Goal: Communication & Community: Share content

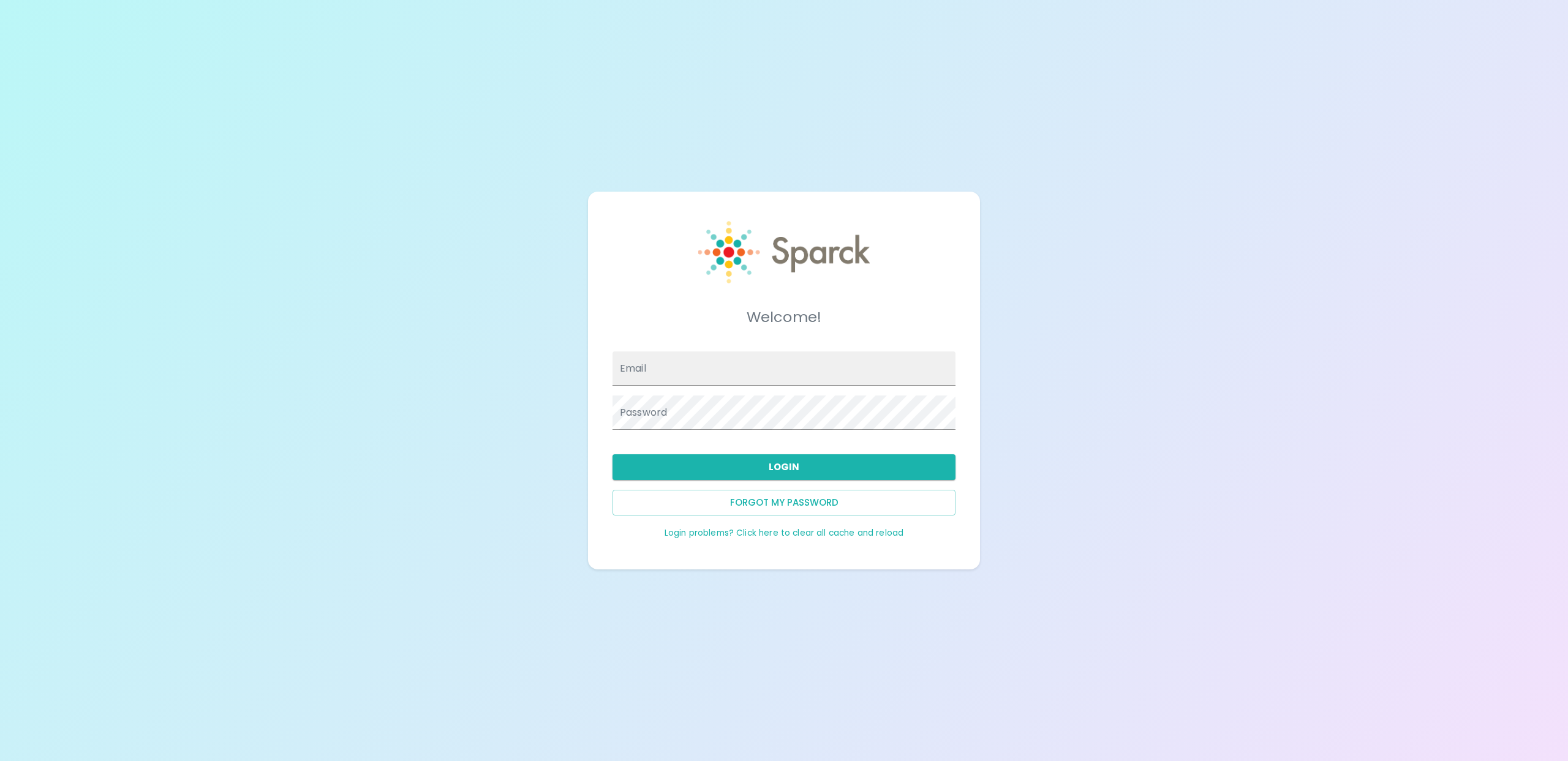
click at [663, 374] on input "Email" at bounding box center [783, 368] width 343 height 34
type input "[EMAIL_ADDRESS][DOMAIN_NAME]"
click at [731, 469] on button "Login" at bounding box center [783, 467] width 343 height 26
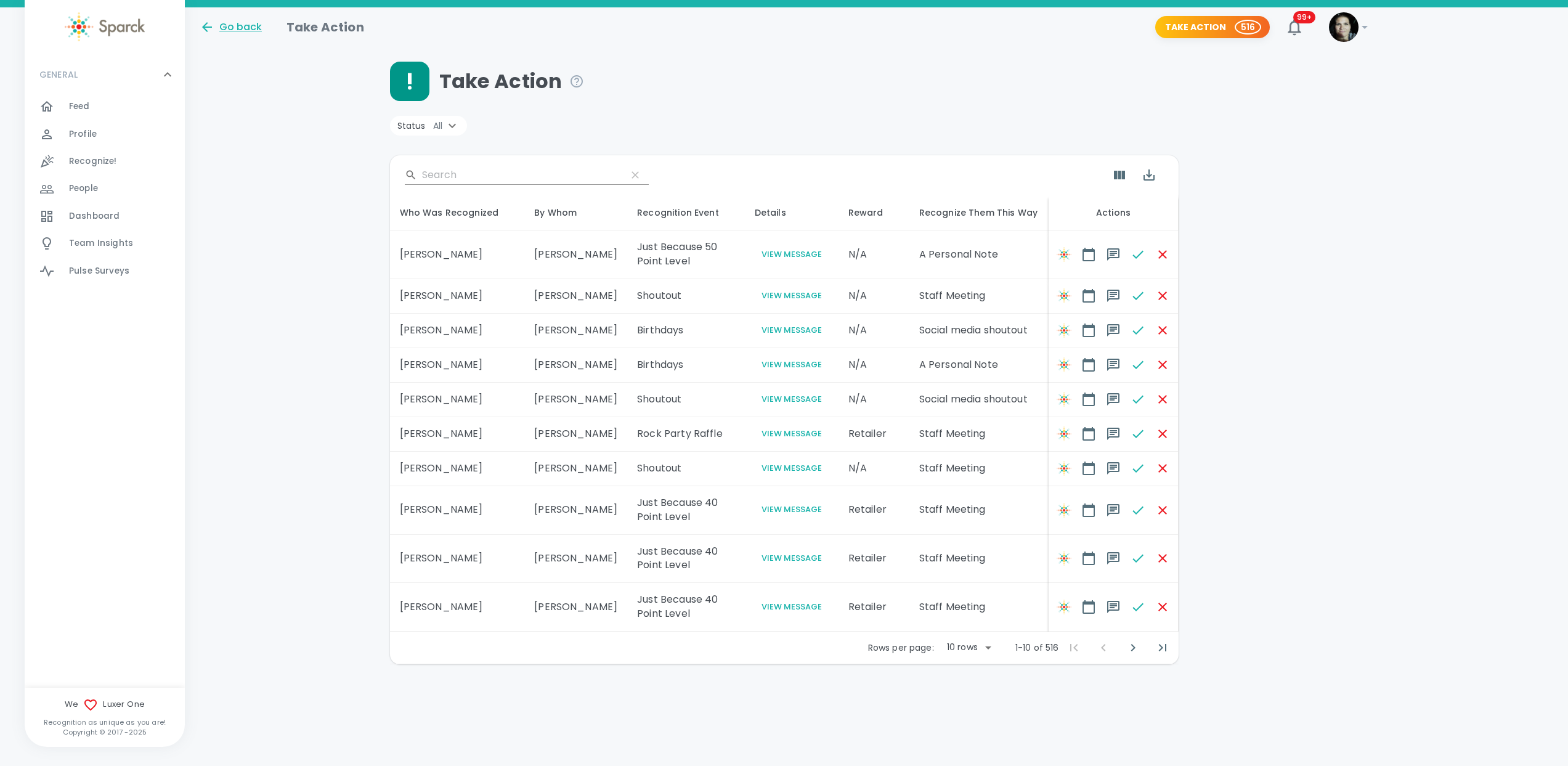
click at [230, 27] on div "Go back" at bounding box center [230, 27] width 62 height 14
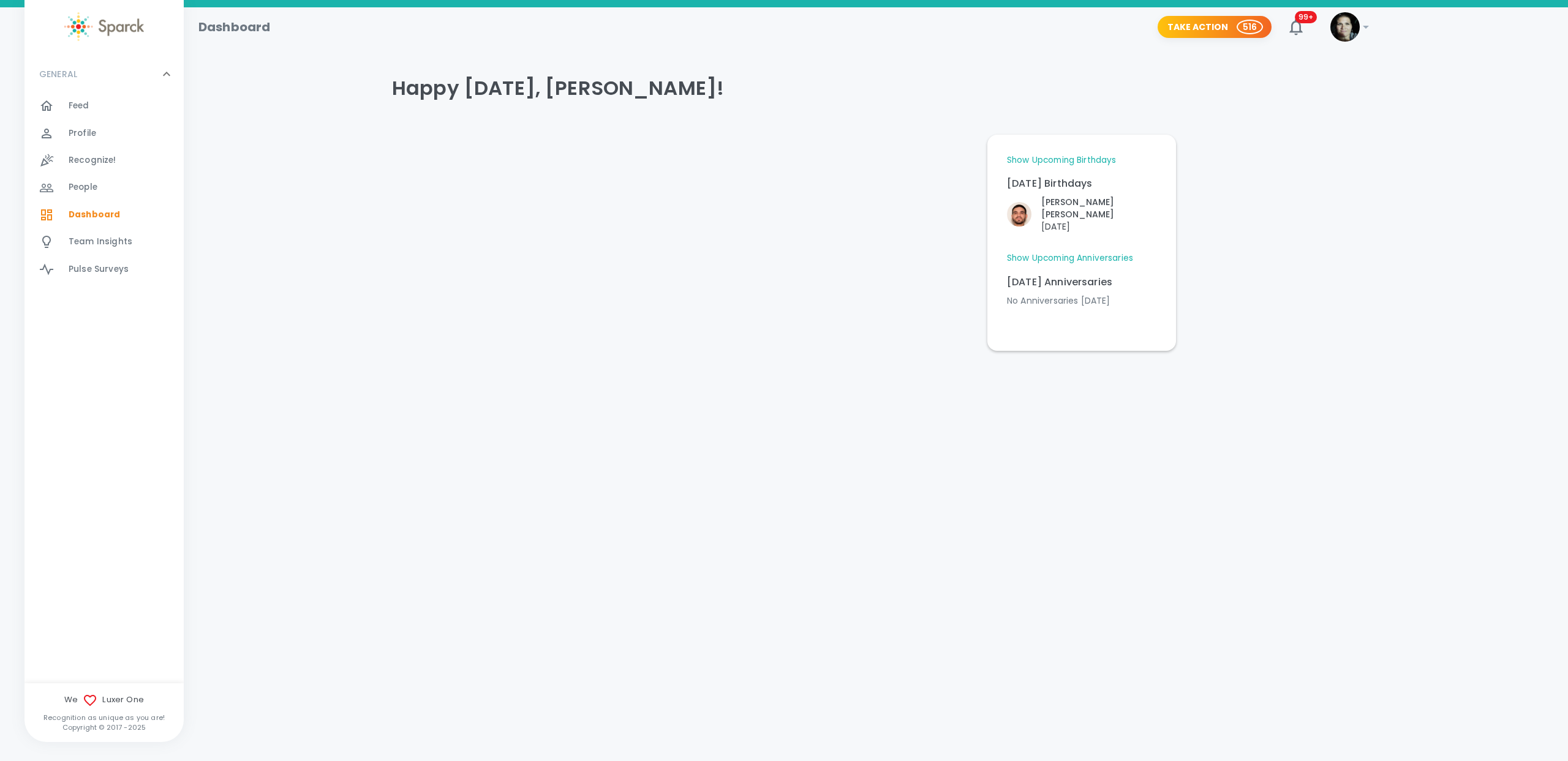
click at [103, 161] on span "Recognize!" at bounding box center [92, 160] width 47 height 12
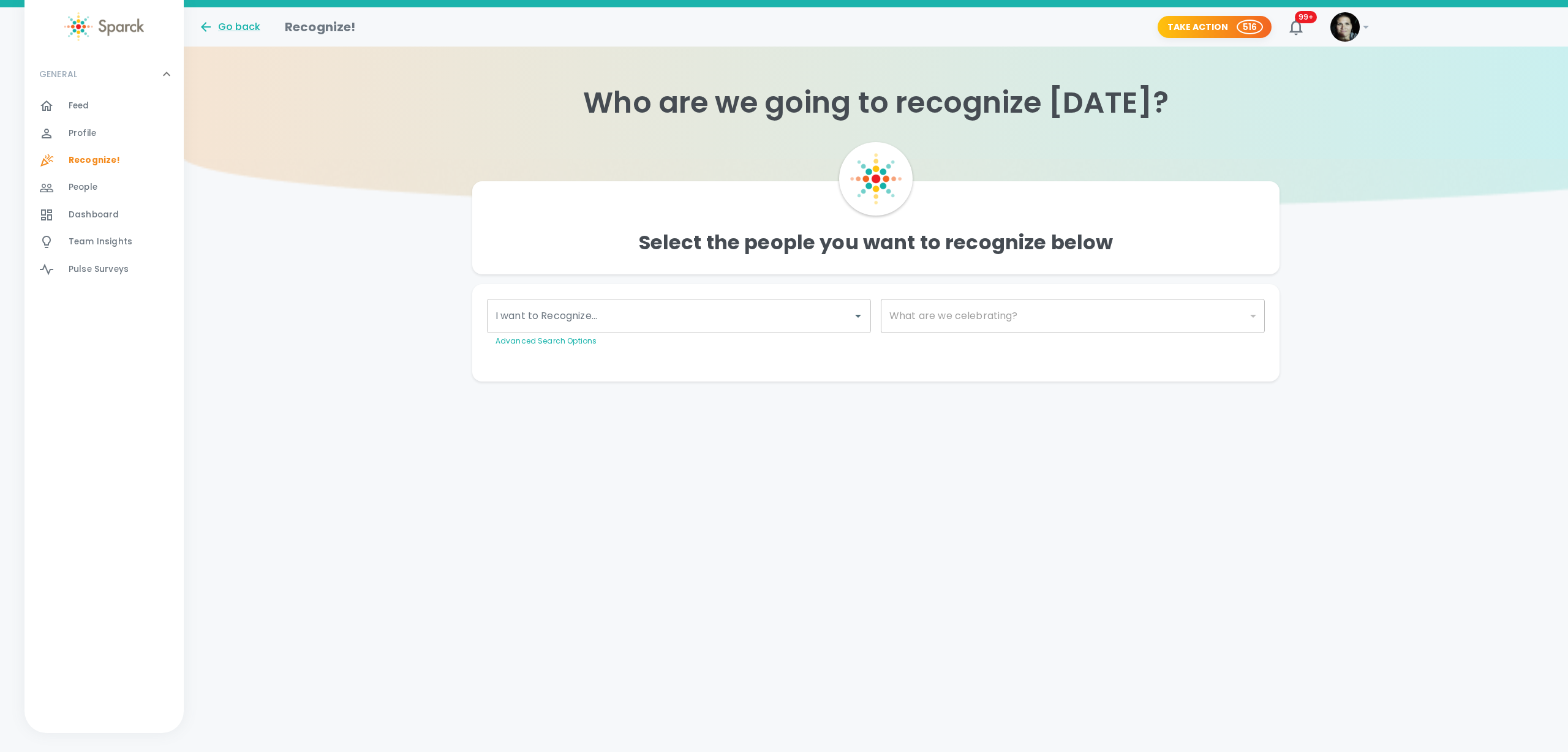
click at [644, 310] on input "I want to Recognize..." at bounding box center [670, 316] width 355 height 24
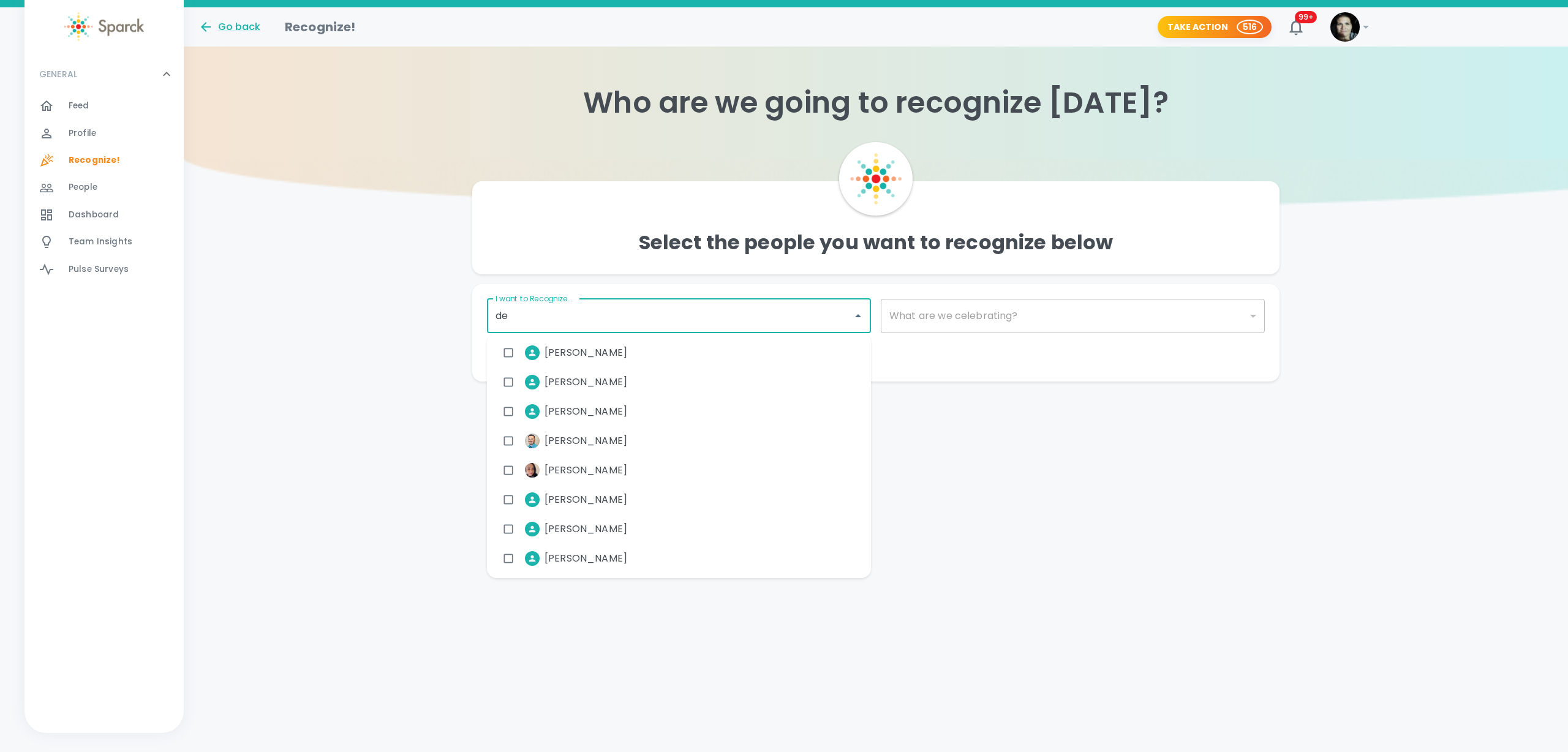
type input "dev"
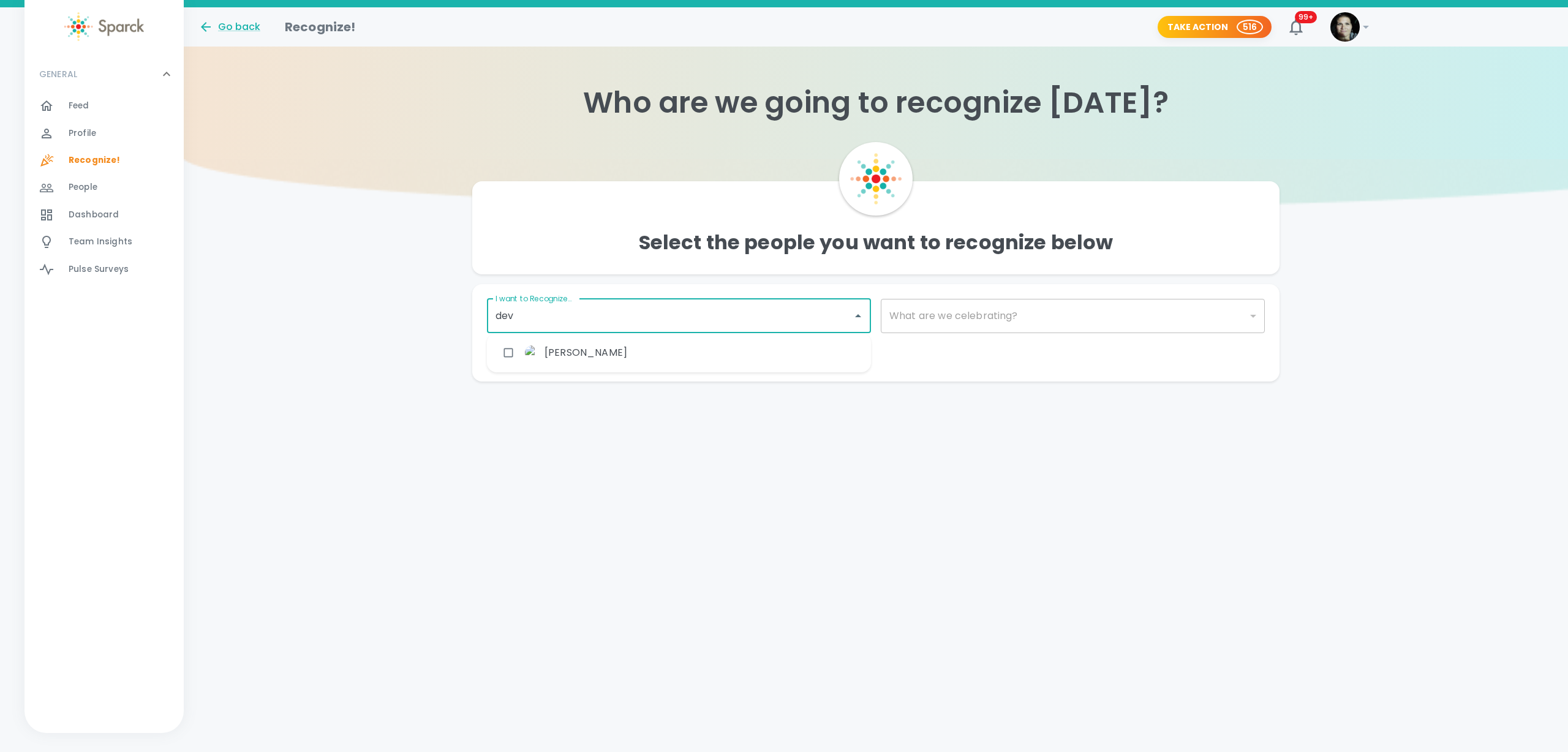
click at [509, 351] on input "checkbox" at bounding box center [508, 352] width 24 height 24
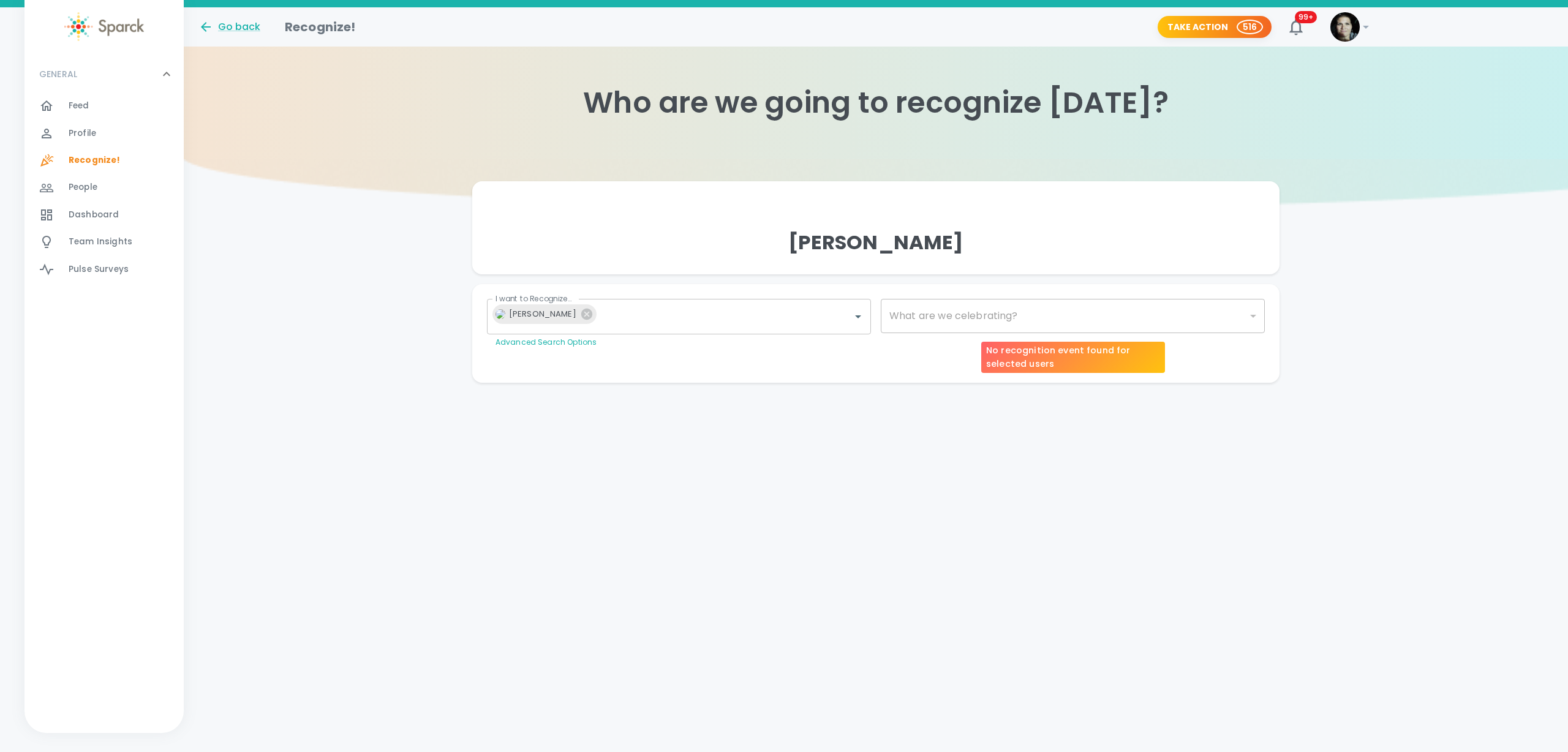
click at [917, 311] on div "​" at bounding box center [1073, 316] width 384 height 34
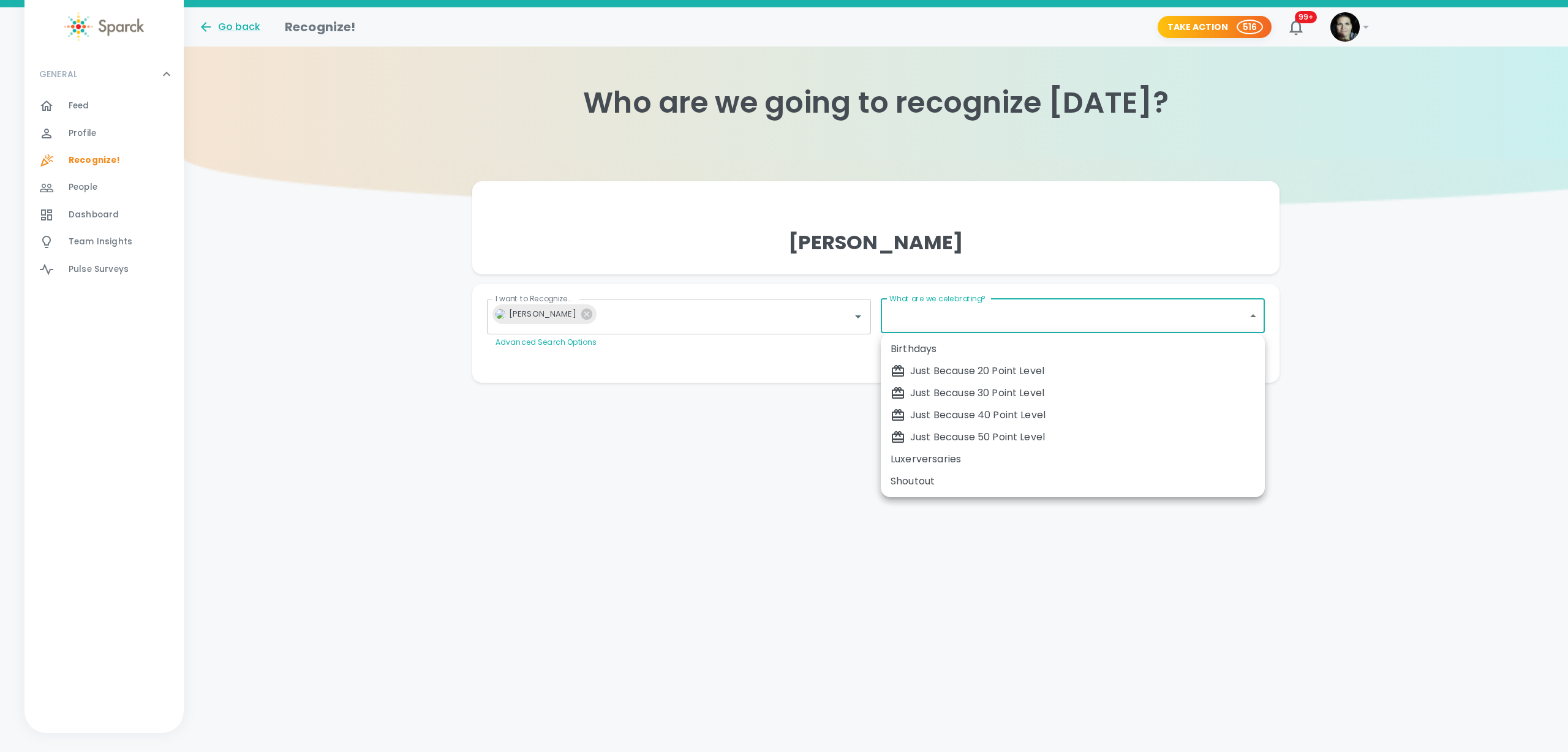
click at [1234, 311] on body "Skip Navigation Go back Recognize! Take Action 516 99+ ! GENERAL 0 Feed 0 Profi…" at bounding box center [784, 216] width 1568 height 432
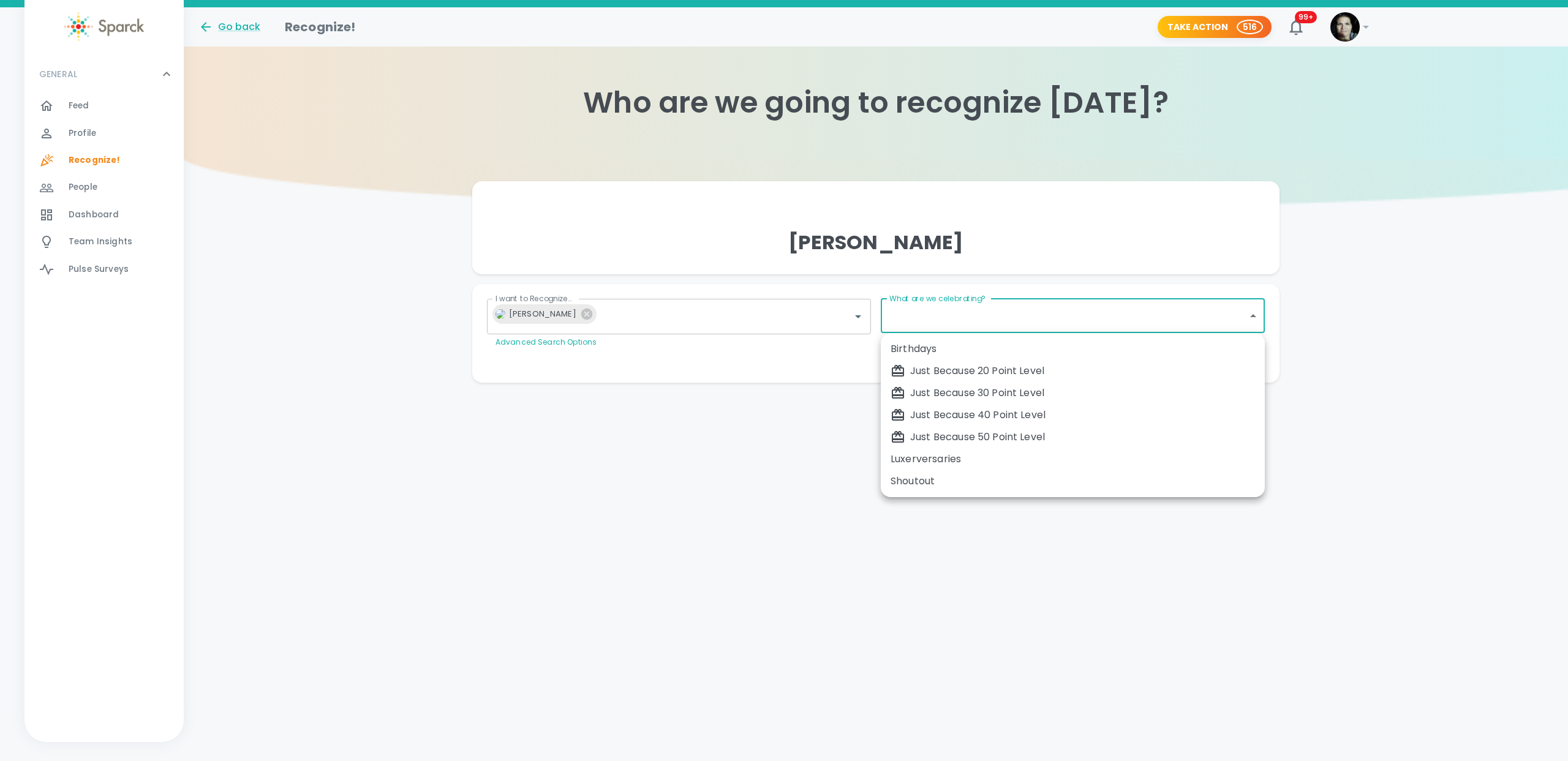
click at [994, 365] on div "Just Because 20 Point Level" at bounding box center [1073, 370] width 364 height 14
type input "1695"
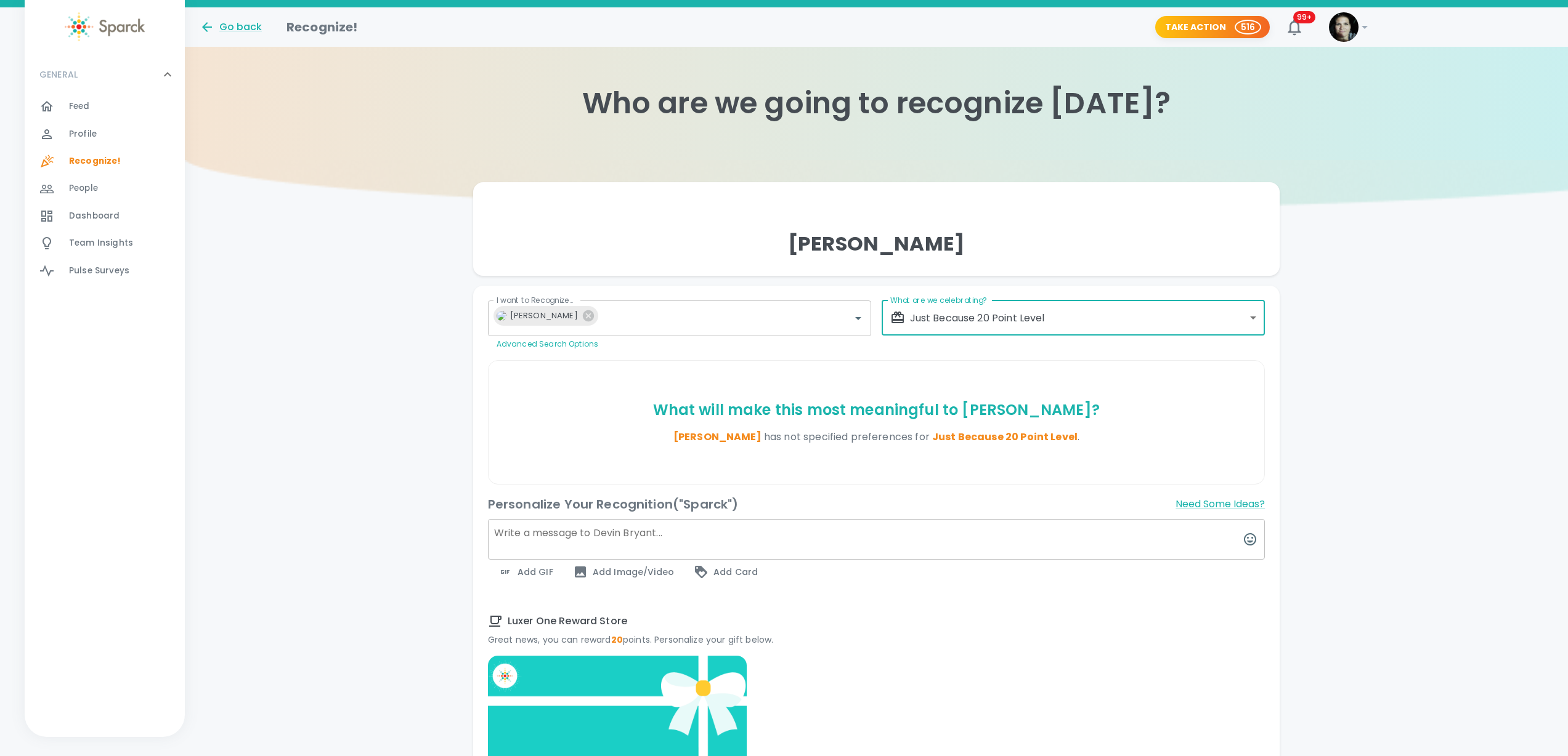
click at [724, 537] on textarea at bounding box center [877, 539] width 777 height 41
paste textarea "Huge congrats on getting our first customer NPS in August! Your hard work and d…"
type textarea "Huge congrats on getting our first customer NPS in August! Your hard work and d…"
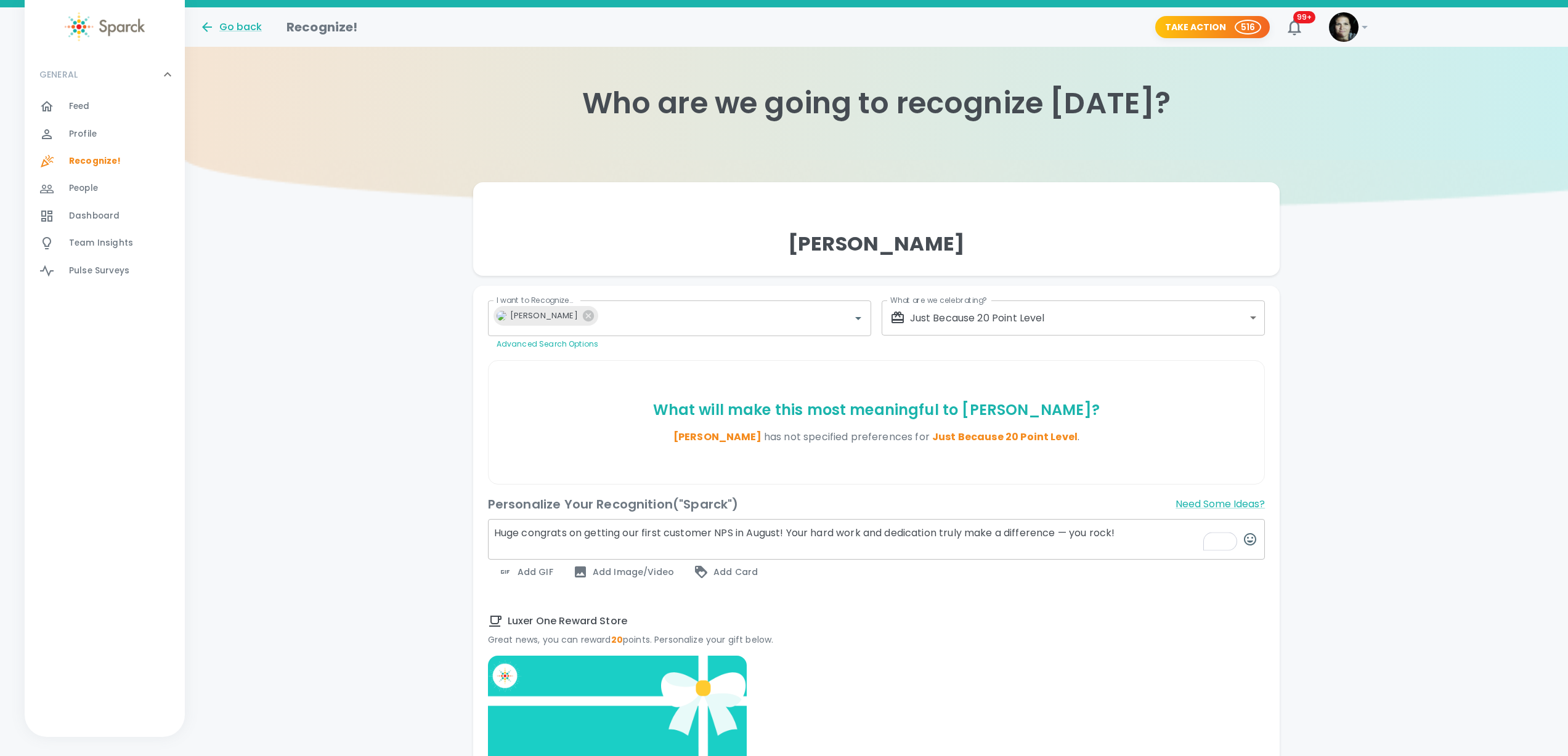
click at [544, 568] on span "Add GIF" at bounding box center [525, 572] width 55 height 14
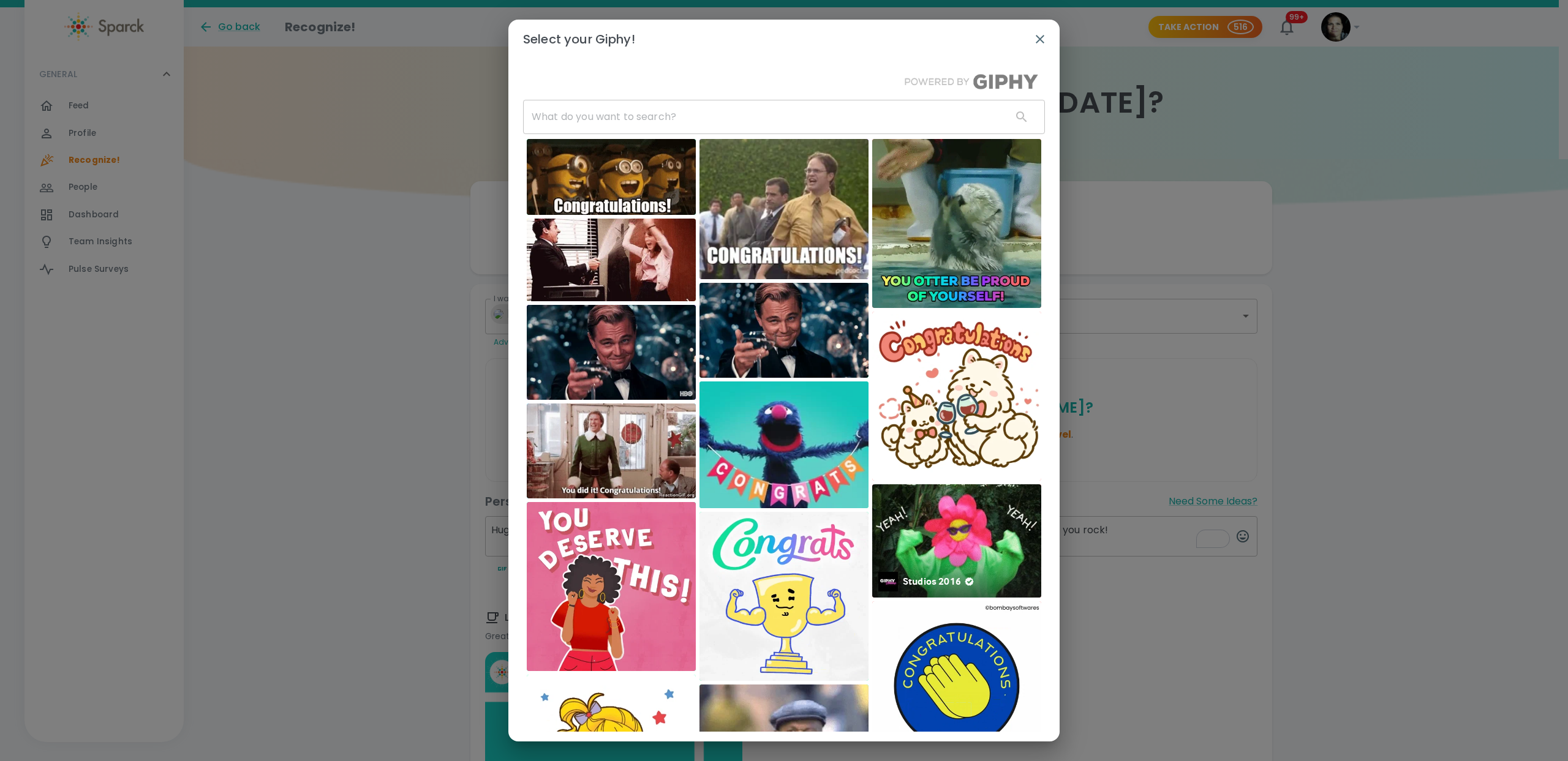
click at [932, 530] on img at bounding box center [957, 540] width 169 height 113
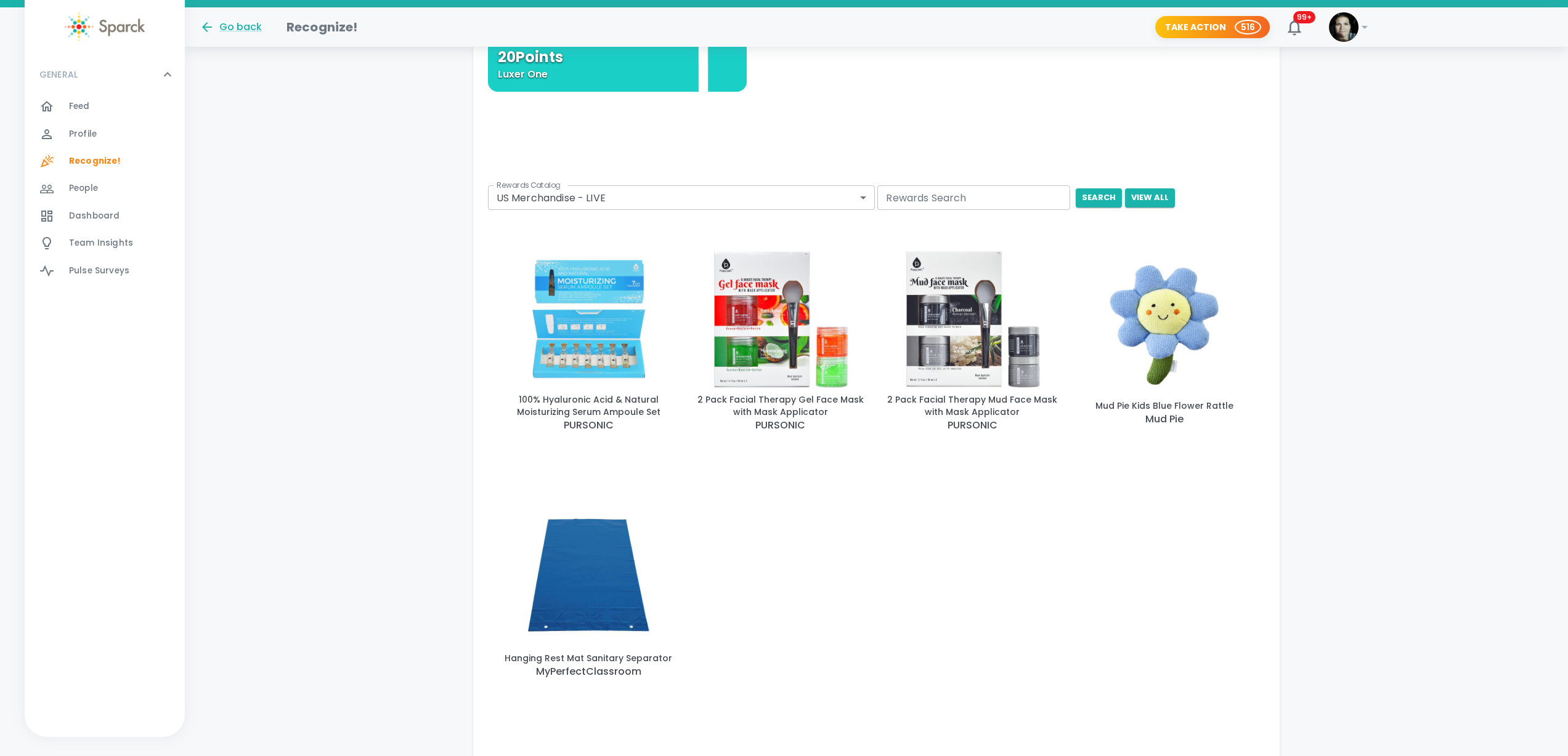
scroll to position [1305, 0]
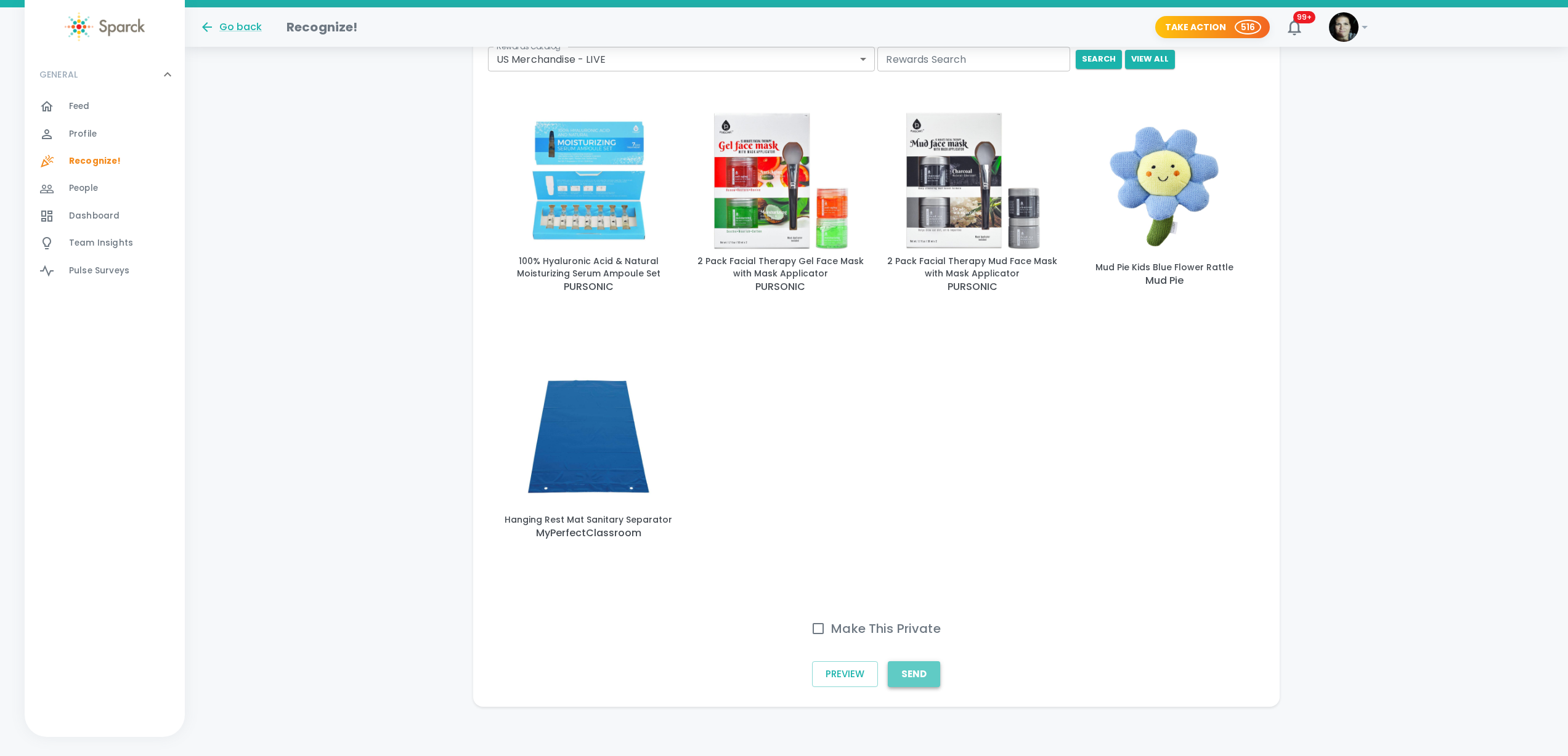
click at [910, 675] on button "Send" at bounding box center [914, 674] width 53 height 26
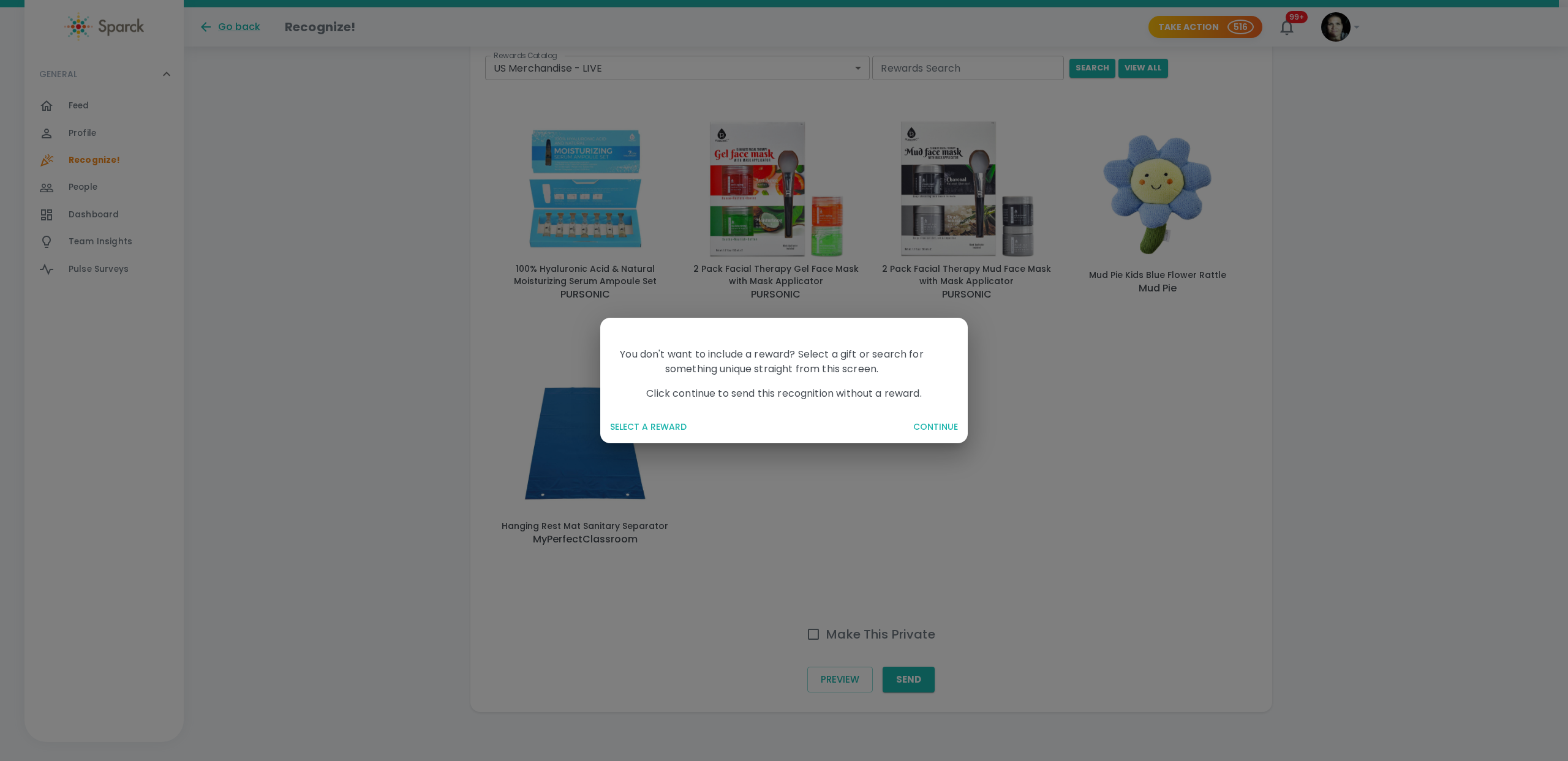
click at [781, 558] on div "You don't want to include a reward? Select a gift or search for something uniqu…" at bounding box center [784, 380] width 1568 height 761
click at [639, 427] on button "SELECT A REWARD" at bounding box center [755, 427] width 298 height 23
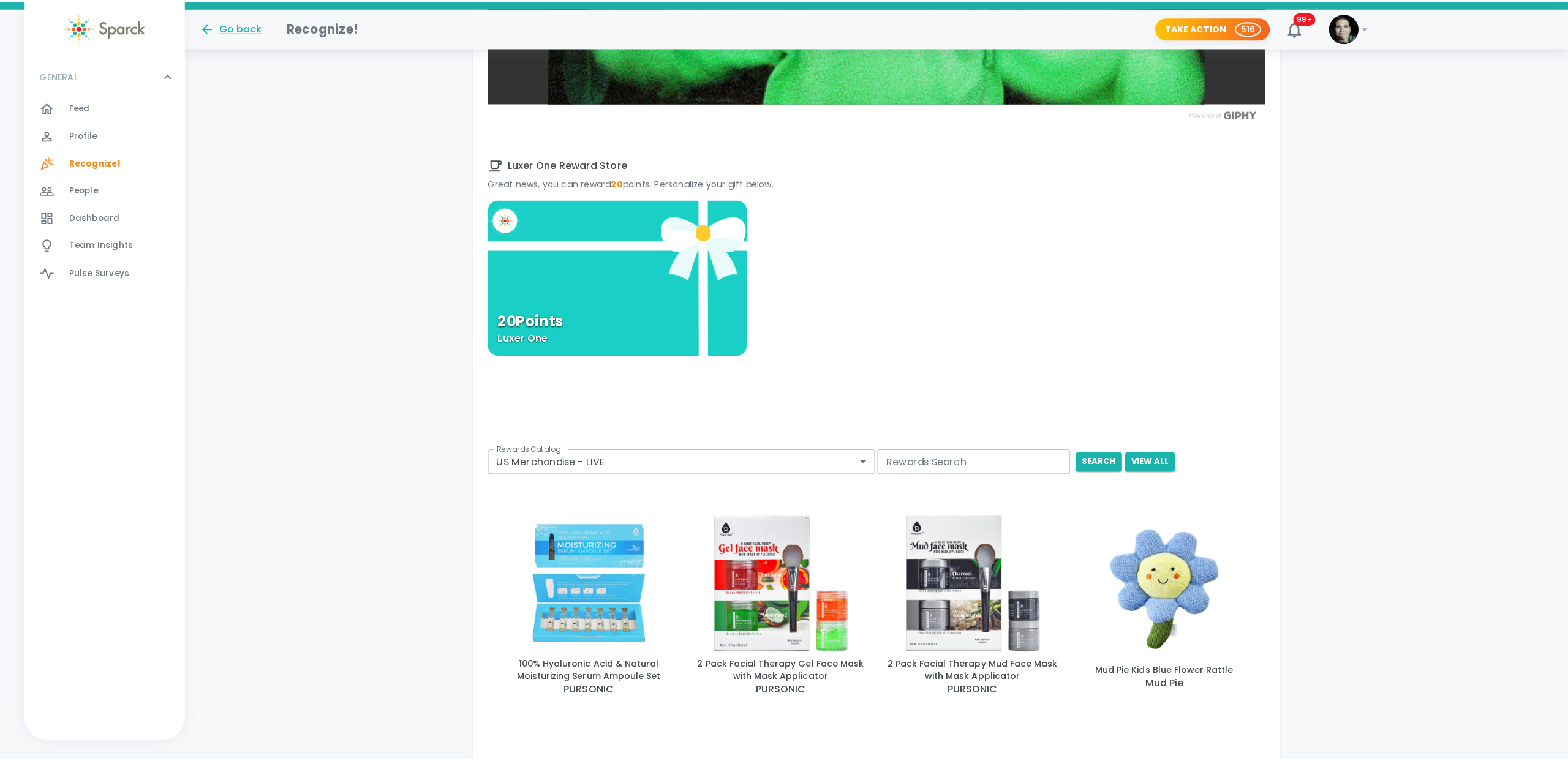
scroll to position [903, 0]
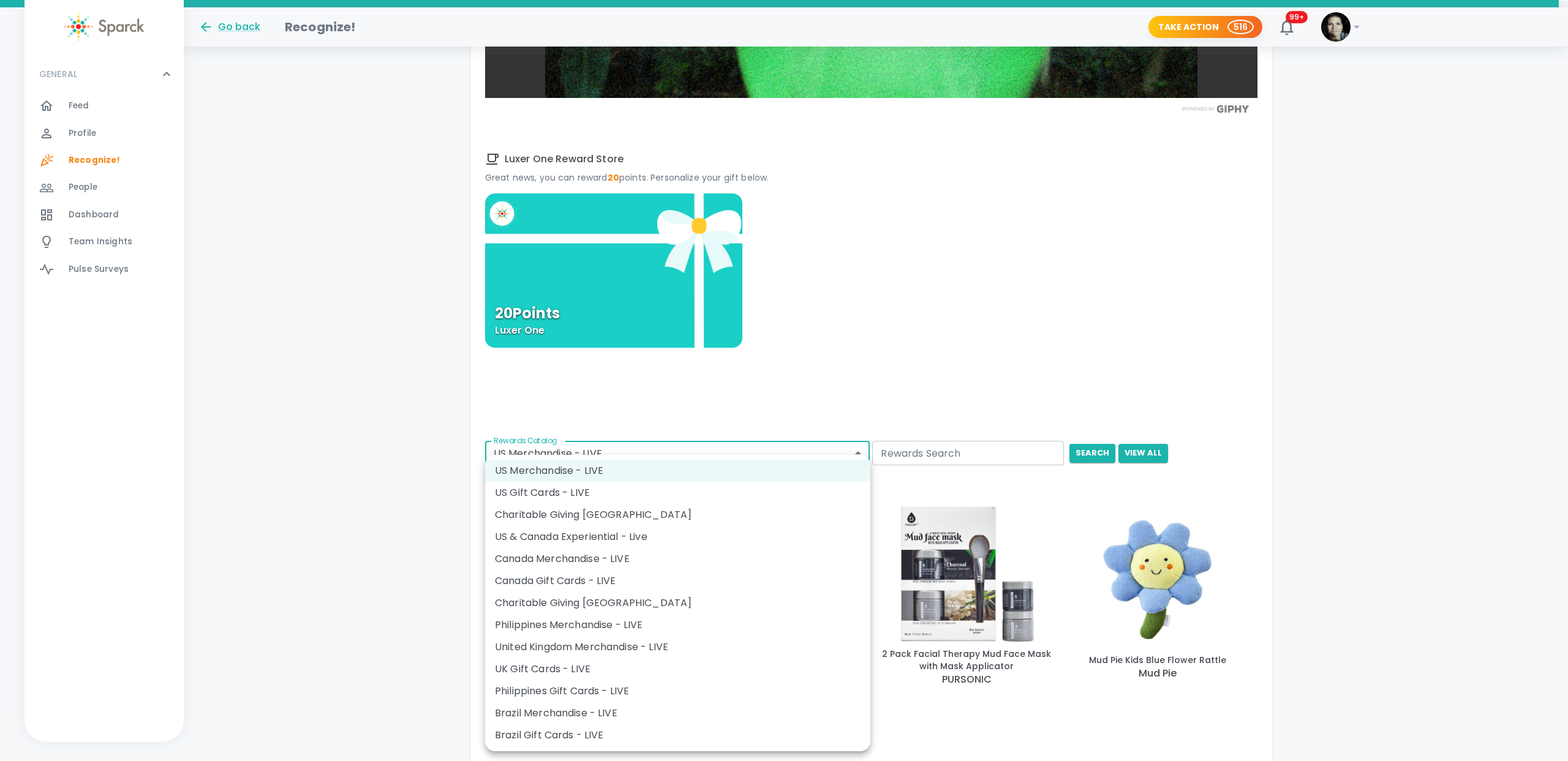
click at [642, 446] on body "Skip Navigation Go back Recognize! Take Action 516 99+ ! GENERAL 0 Feed 0 Profi…" at bounding box center [784, 121] width 1568 height 2050
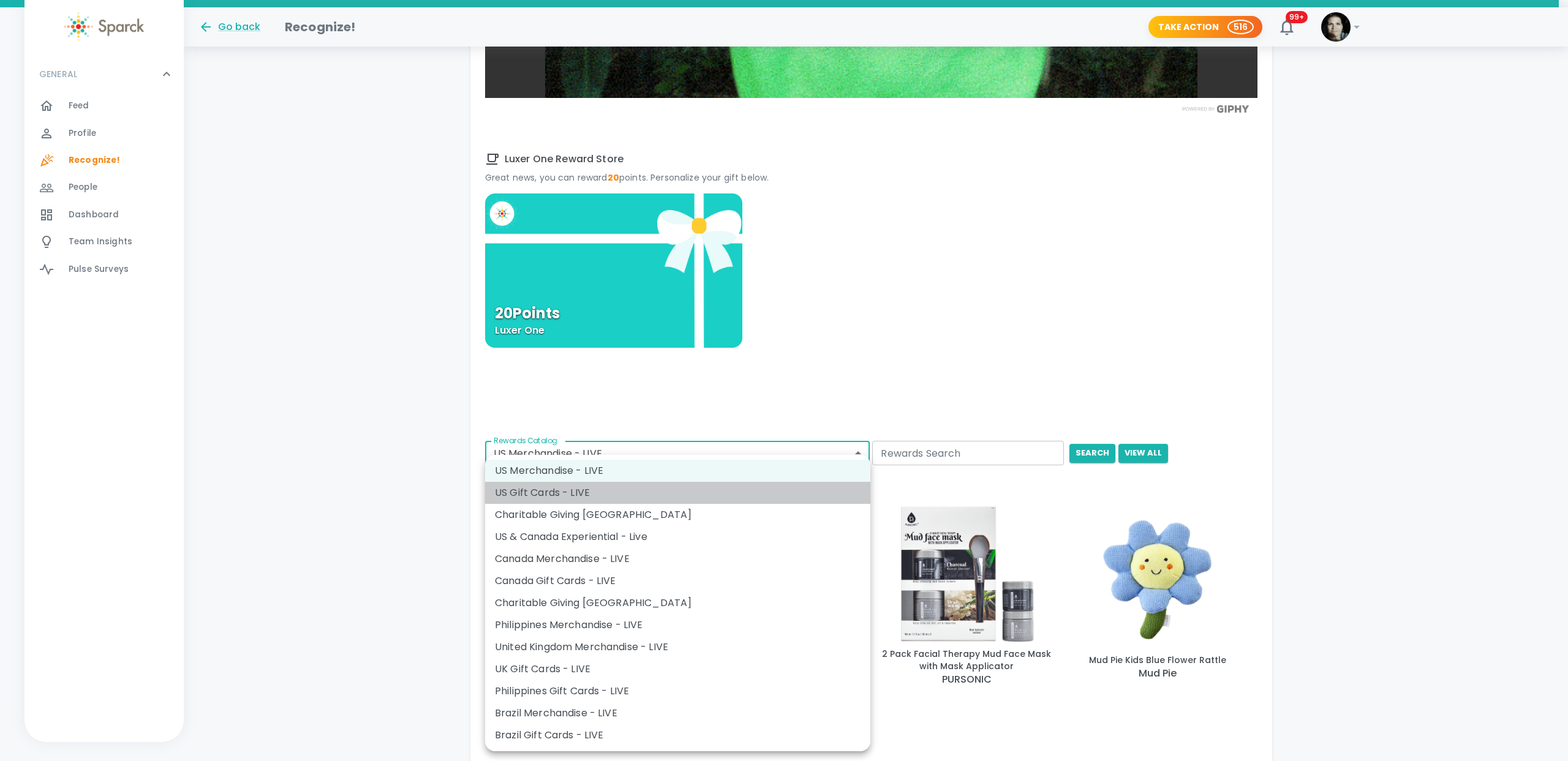
click at [619, 489] on li "US Gift Cards - LIVE" at bounding box center [678, 492] width 385 height 22
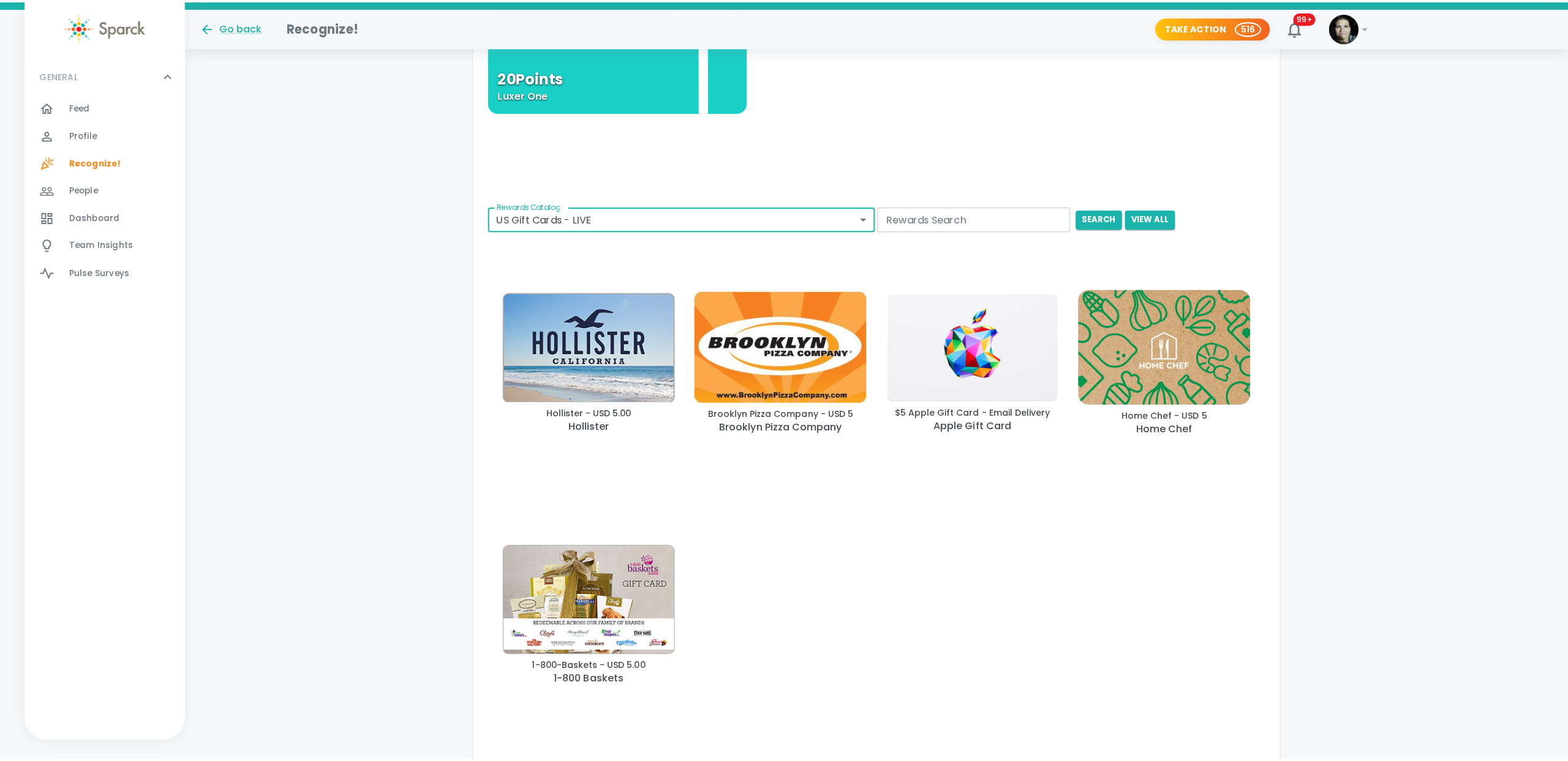
scroll to position [1179, 0]
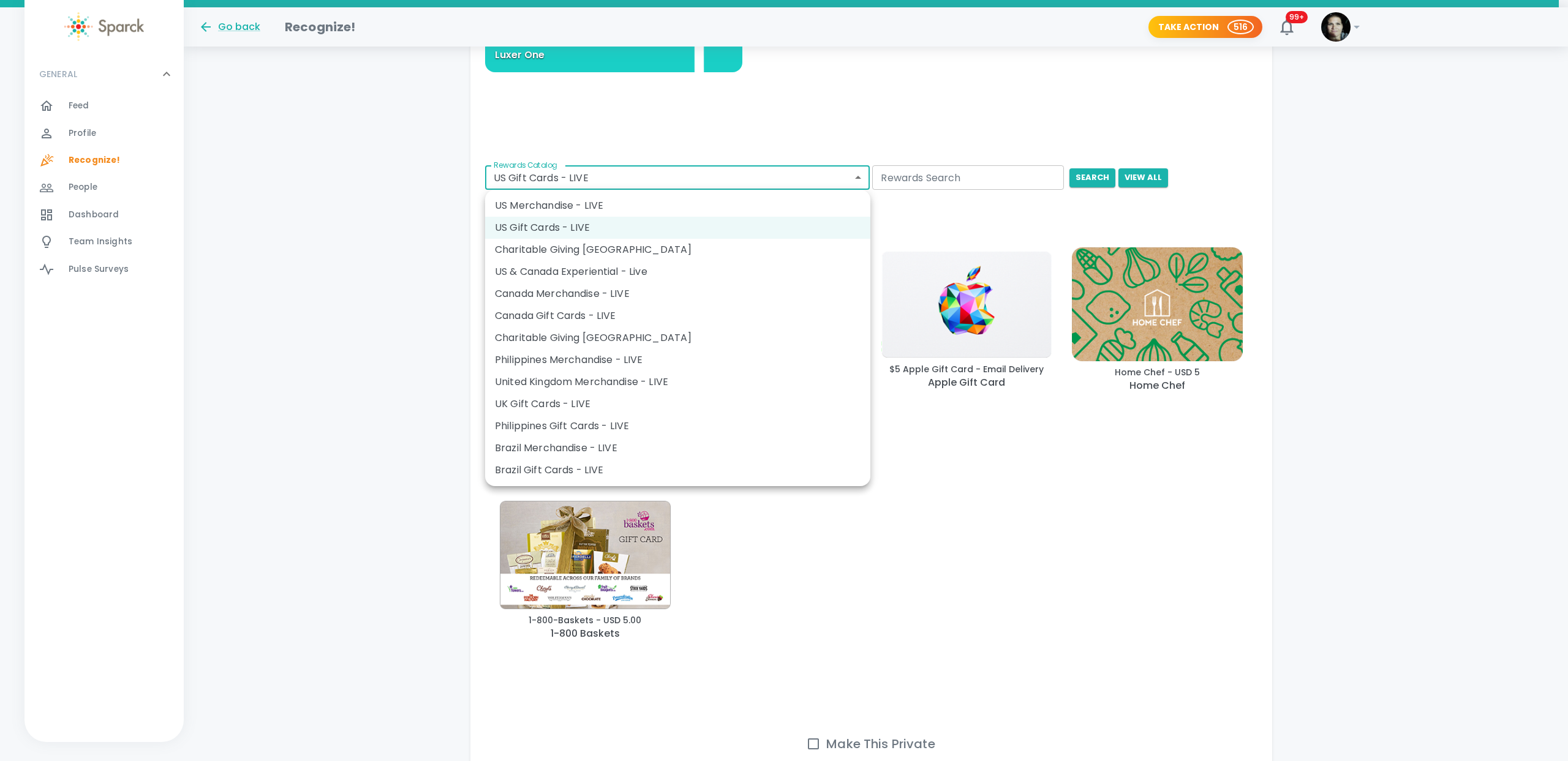
click at [533, 202] on li "US Merchandise - LIVE" at bounding box center [678, 205] width 385 height 22
type input "728"
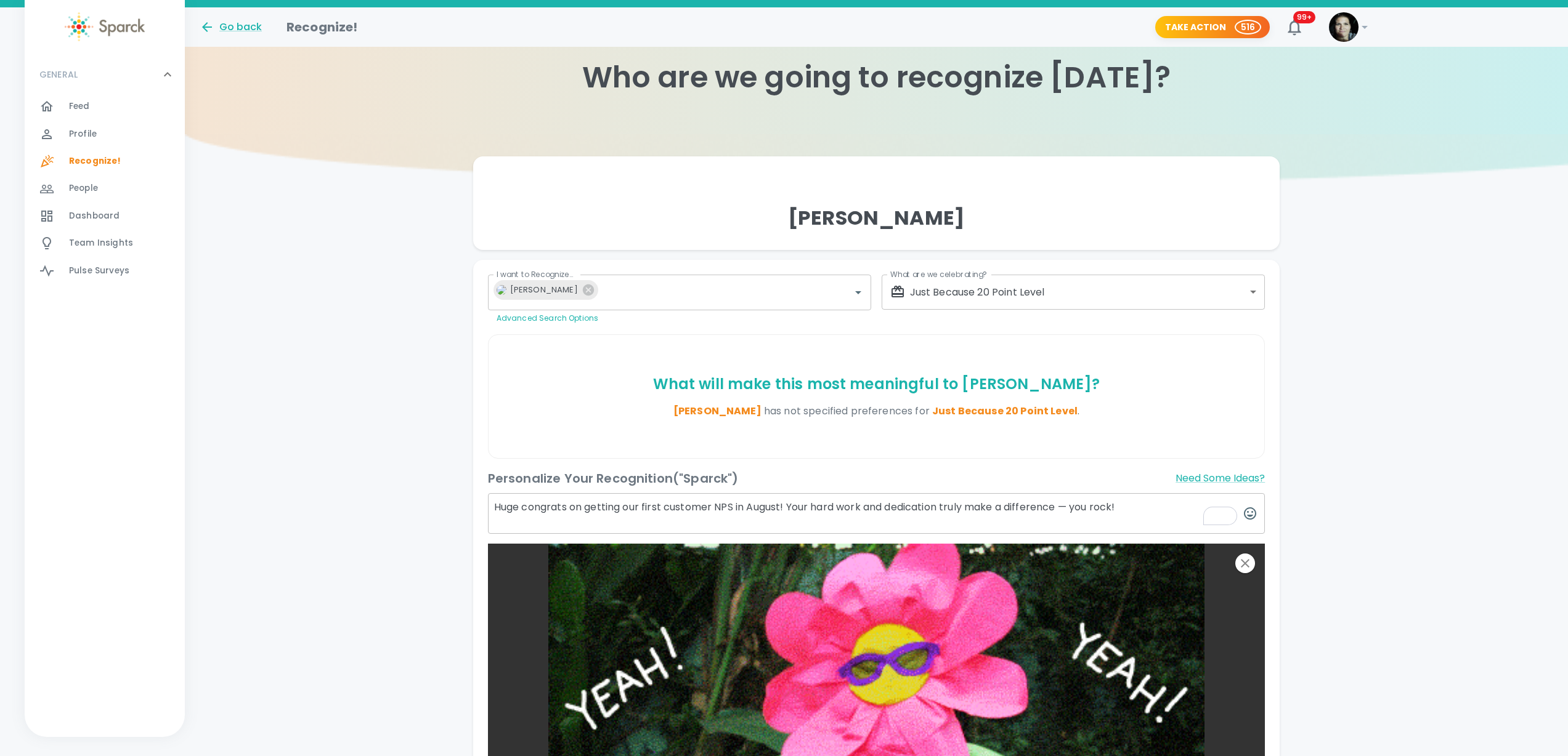
scroll to position [0, 0]
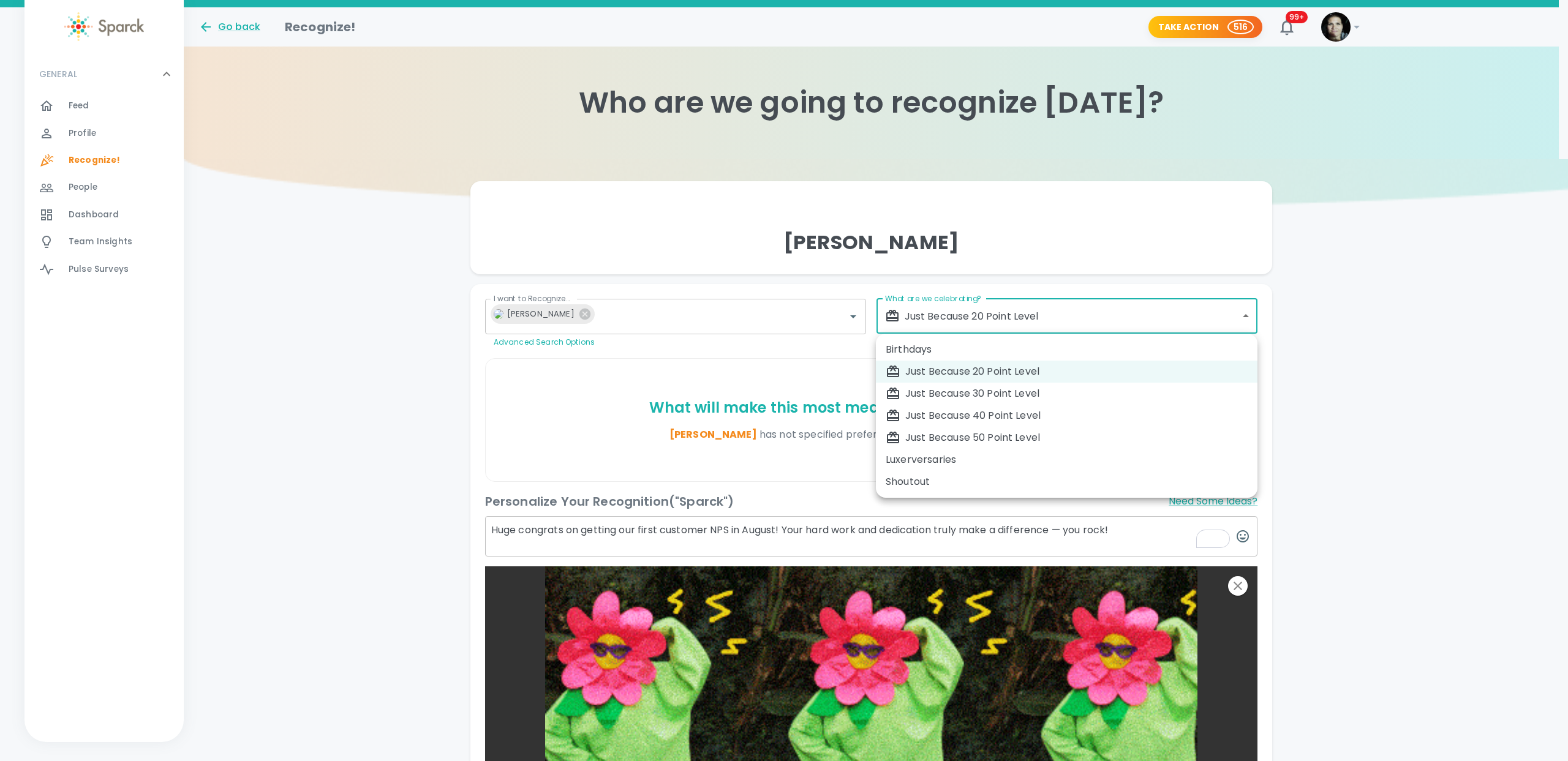
click at [988, 395] on div "Just Because 30 Point Level" at bounding box center [1066, 393] width 362 height 14
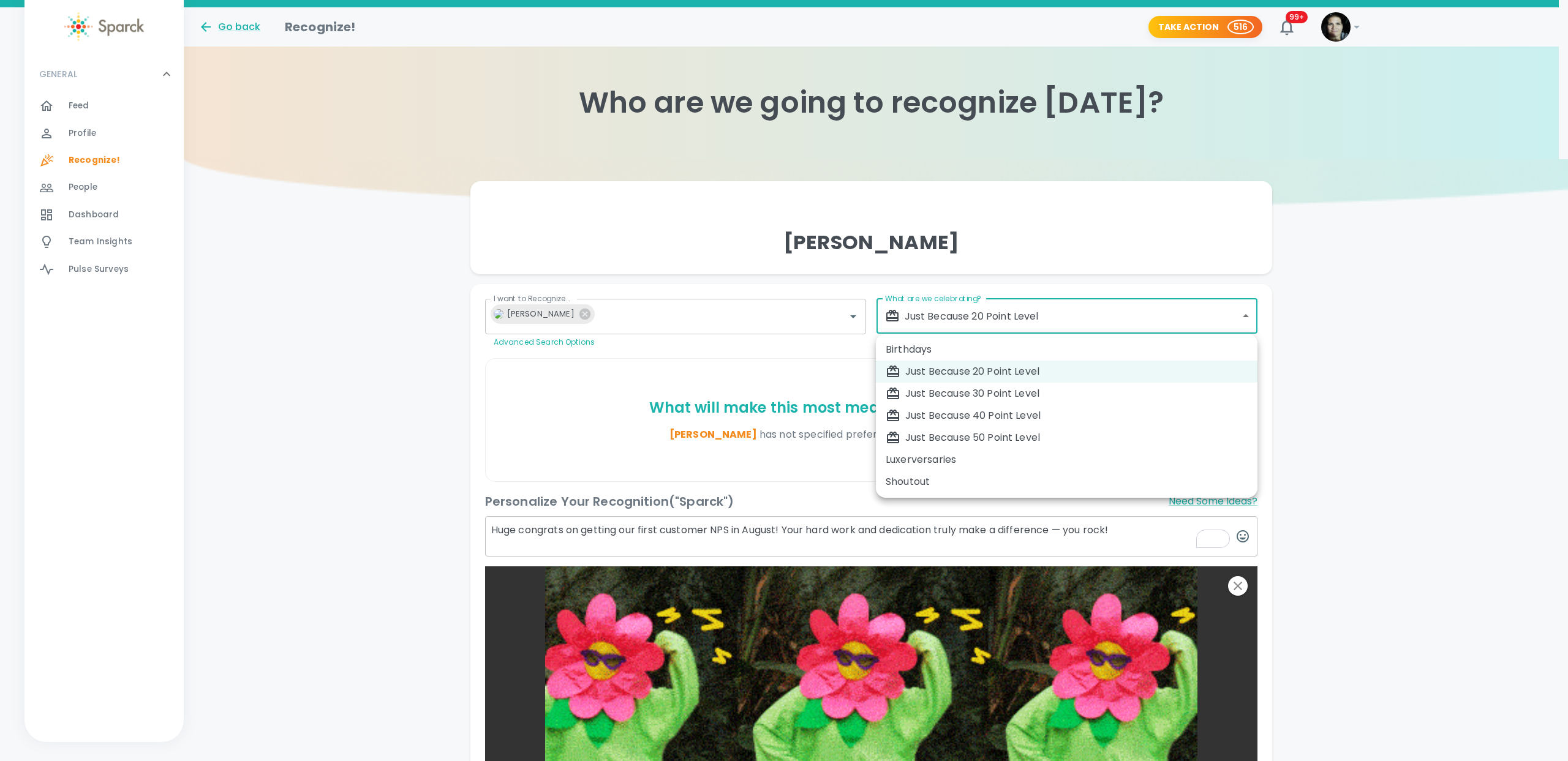
type input "1696"
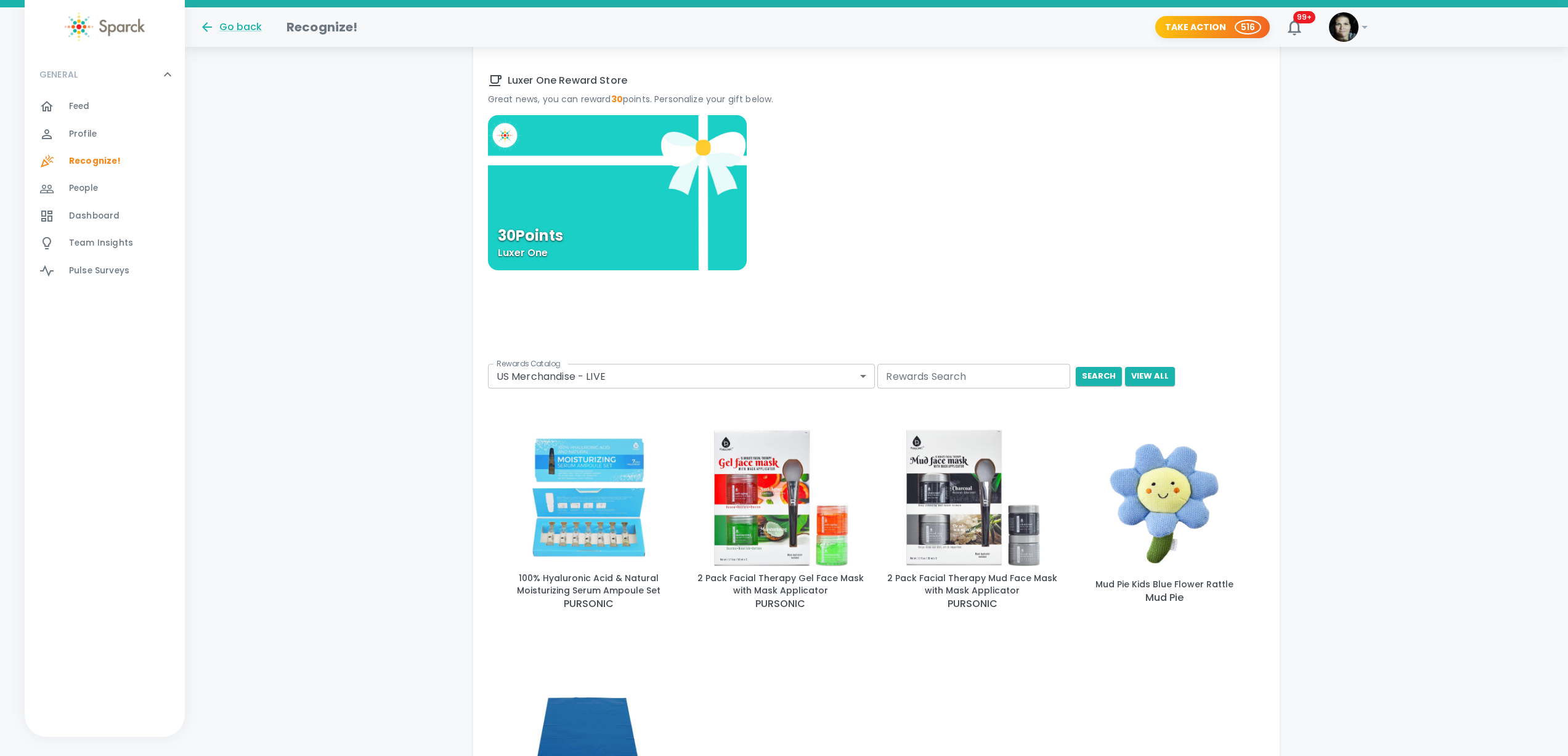
scroll to position [850, 0]
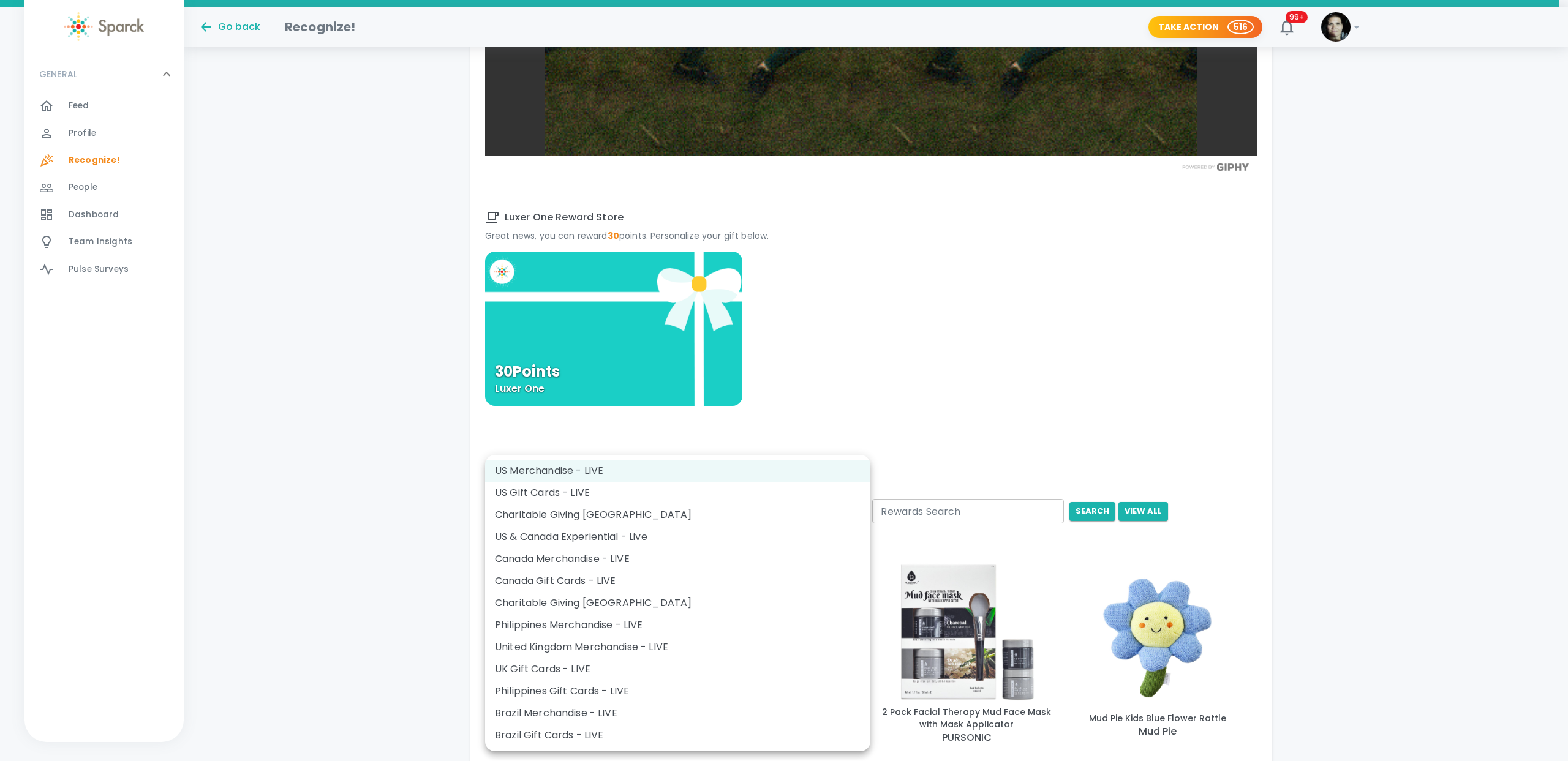
drag, startPoint x: 738, startPoint y: 513, endPoint x: 766, endPoint y: 507, distance: 28.6
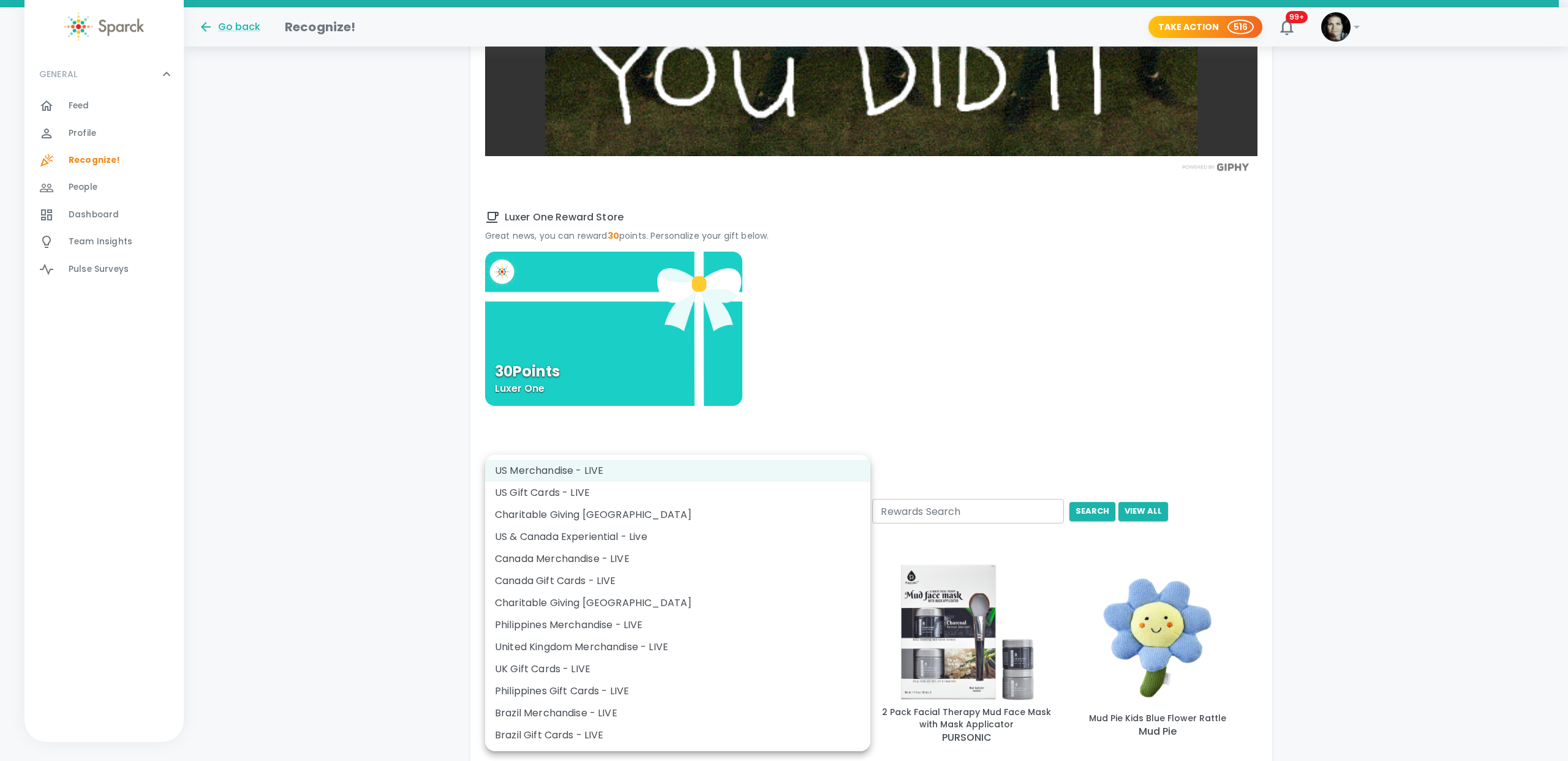
click at [738, 513] on body "Skip Navigation Go back Recognize! Take Action 516 99+ ! GENERAL 0 Feed 0 Profi…" at bounding box center [784, 180] width 1568 height 2050
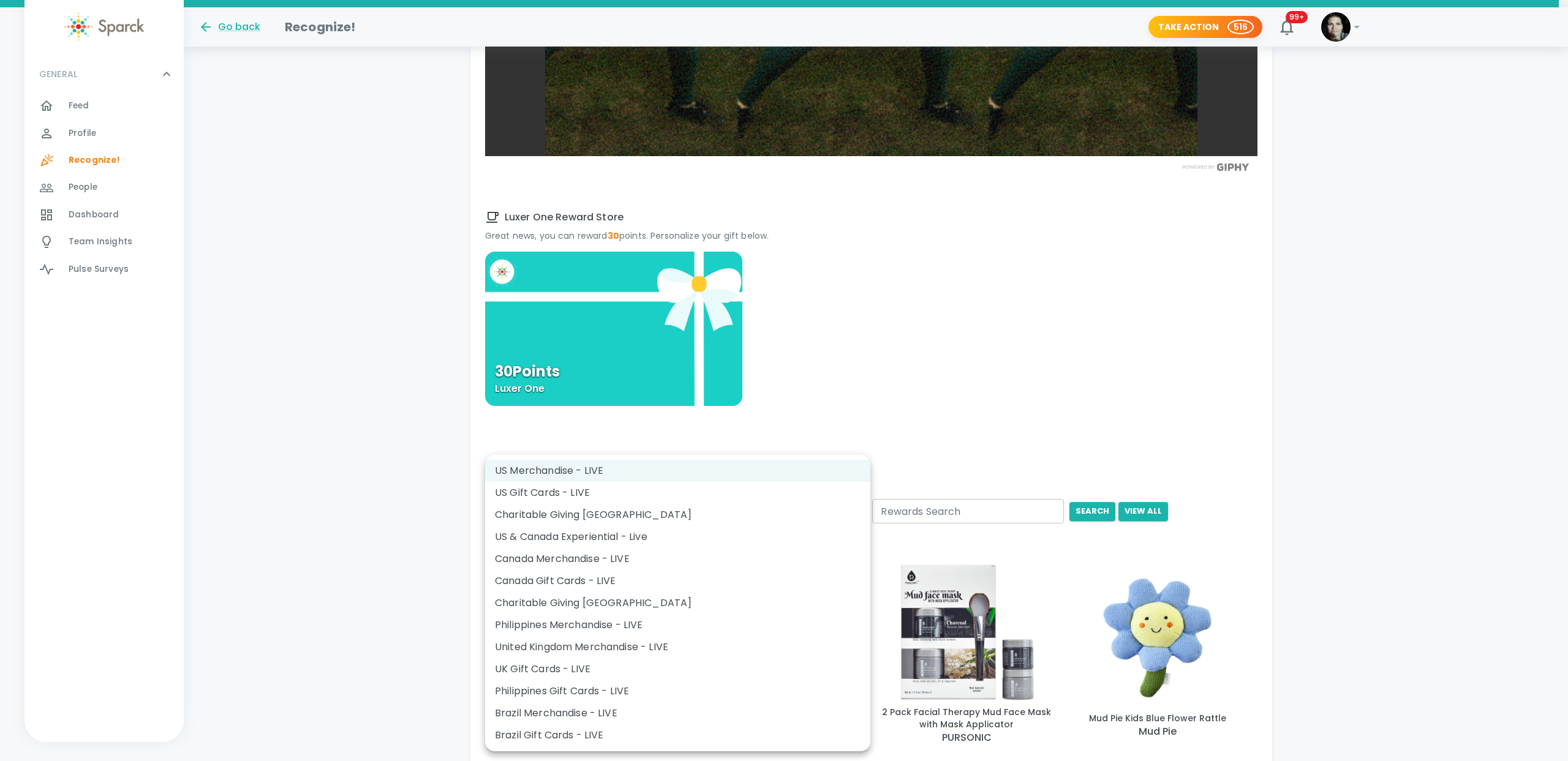
click at [652, 496] on li "US Gift Cards - LIVE" at bounding box center [678, 492] width 385 height 22
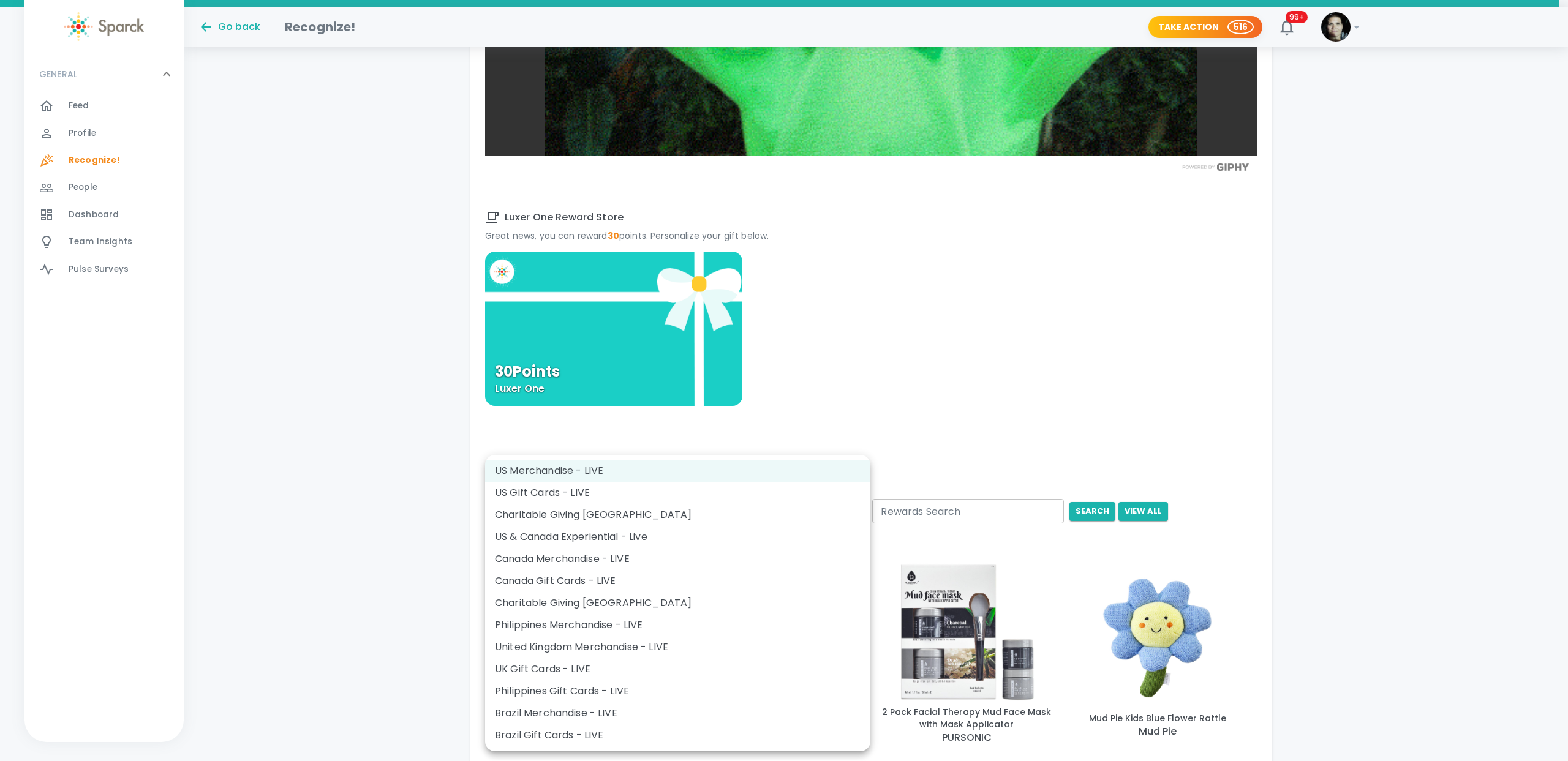
type input "877"
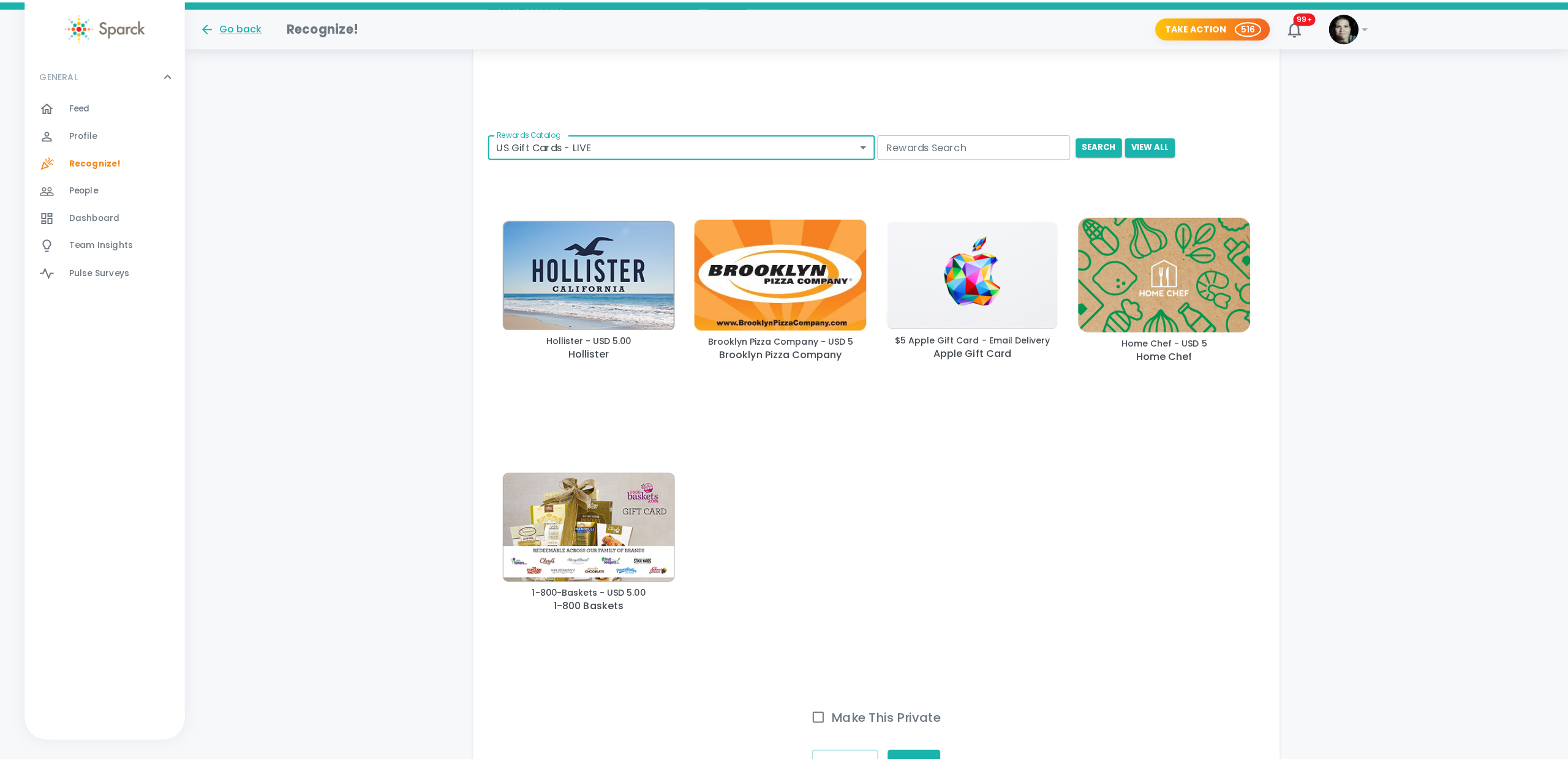
scroll to position [1278, 0]
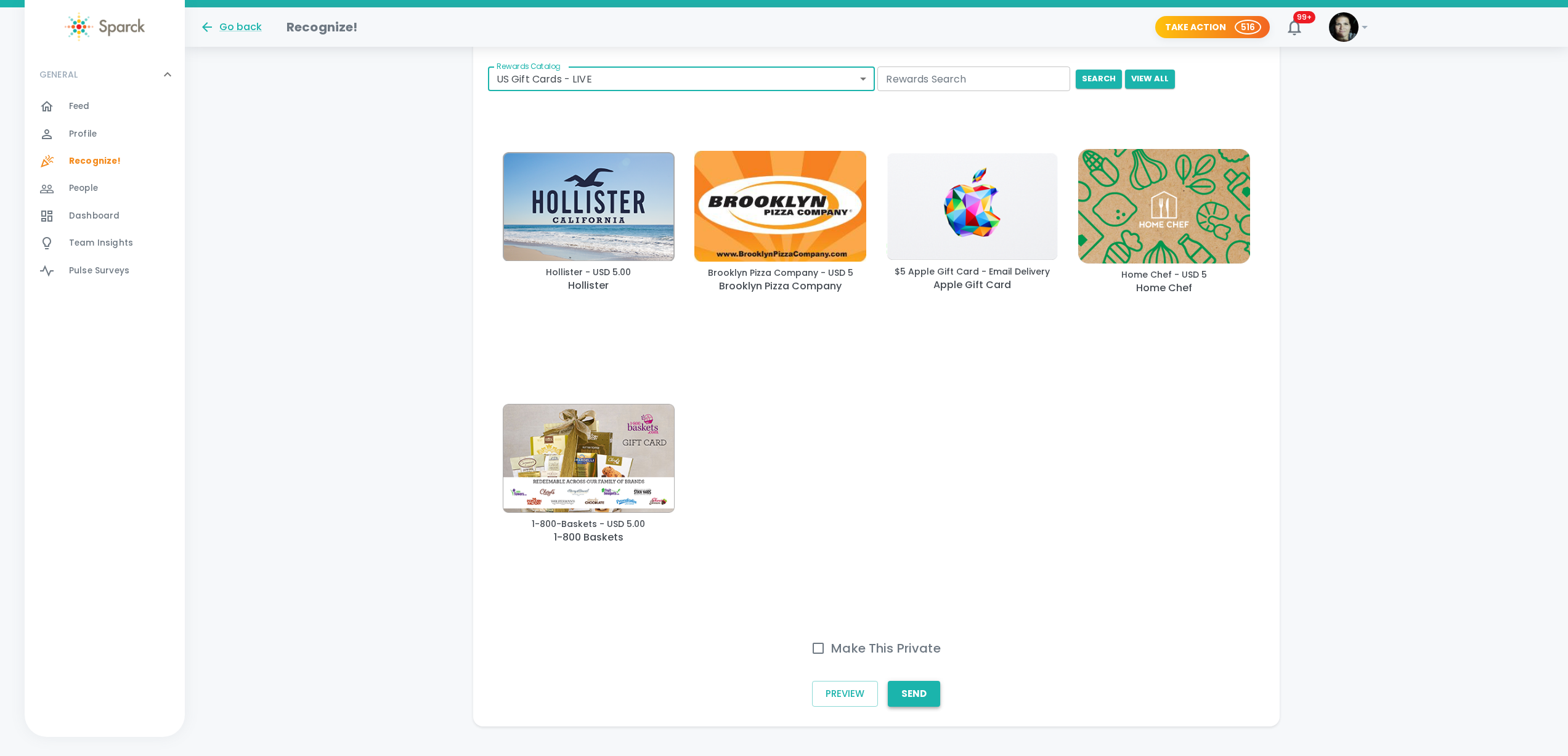
click at [920, 686] on button "Send" at bounding box center [914, 694] width 53 height 26
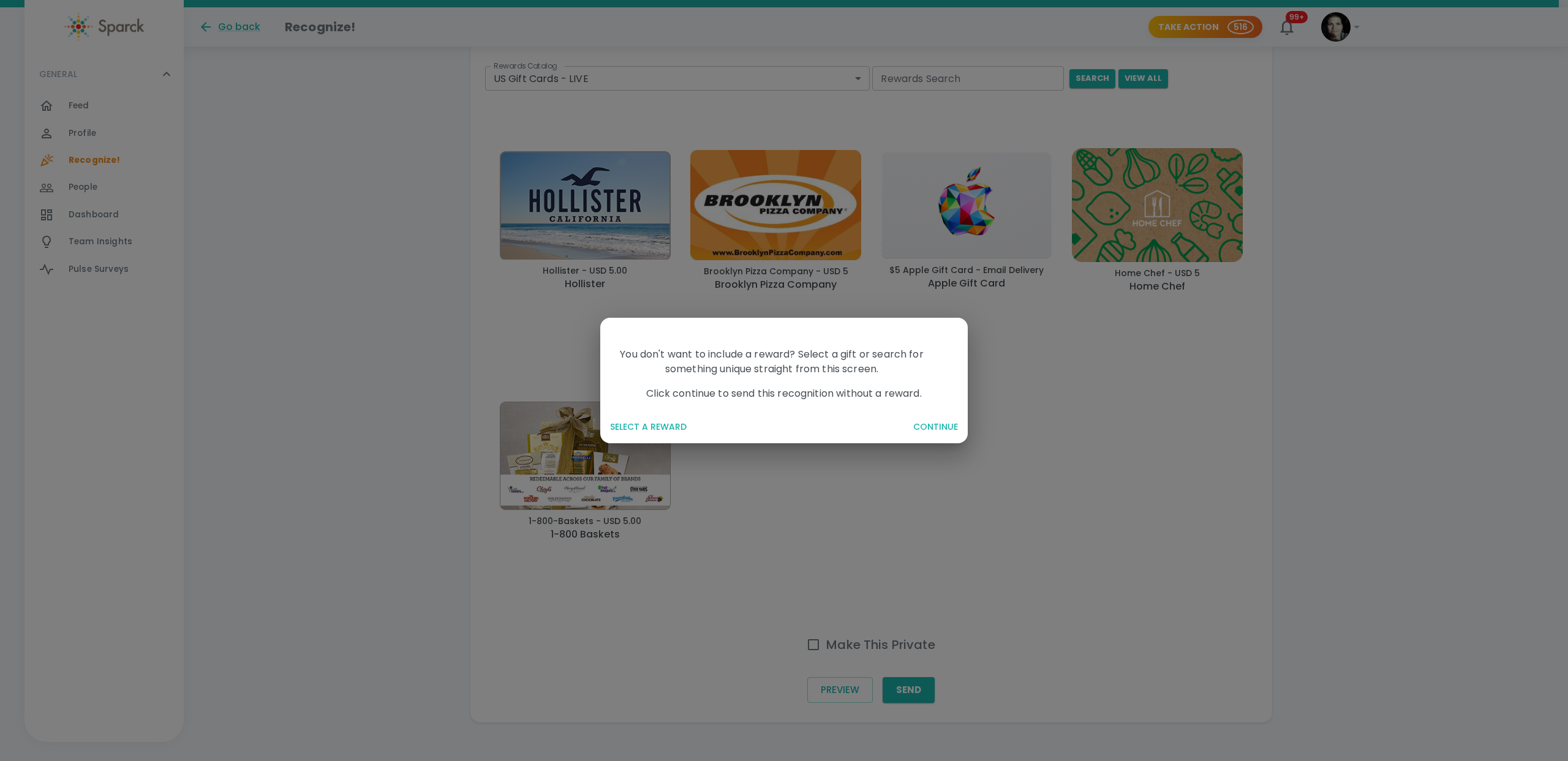
click at [936, 428] on button "CONTINUE" at bounding box center [935, 427] width 54 height 23
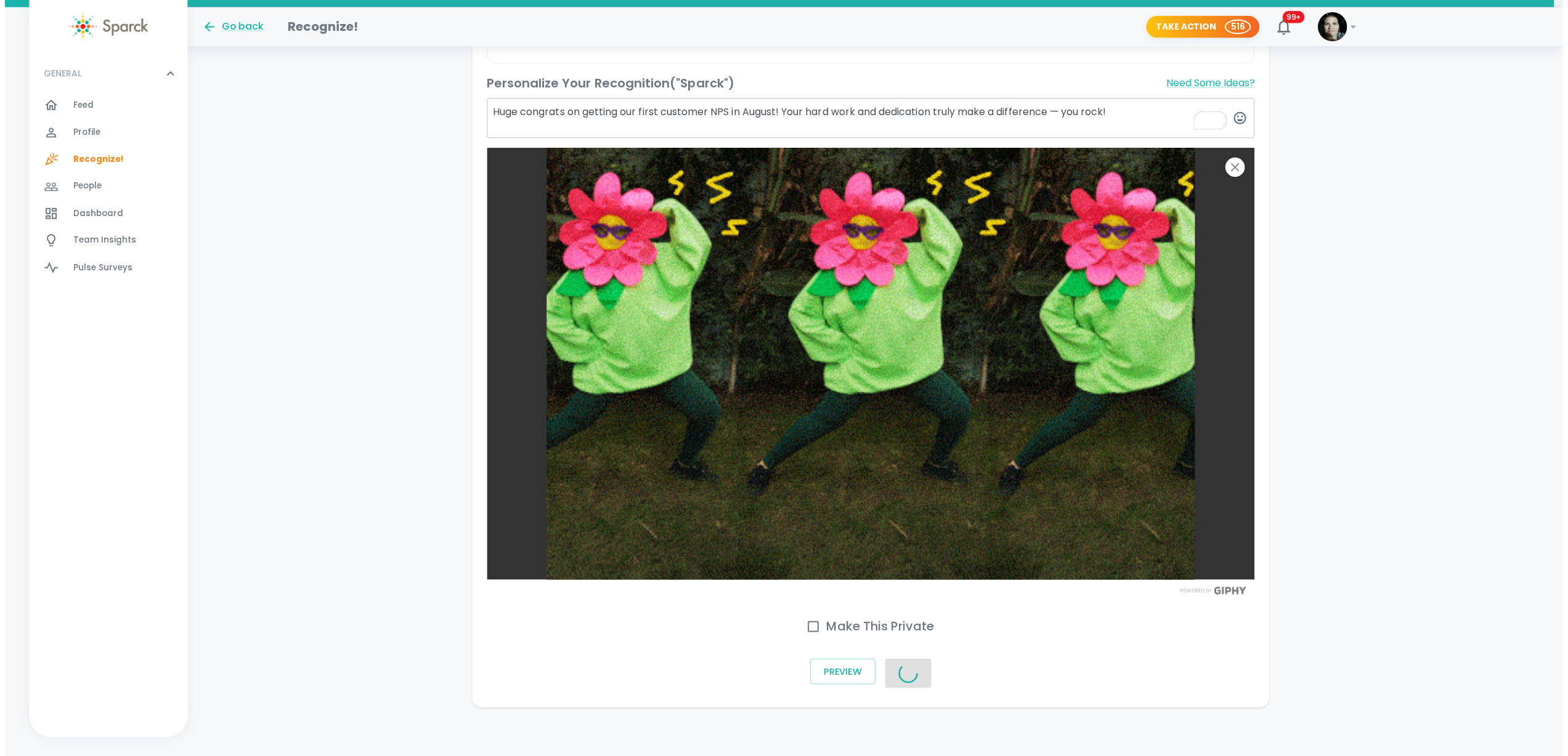
scroll to position [416, 0]
